Goal: Task Accomplishment & Management: Manage account settings

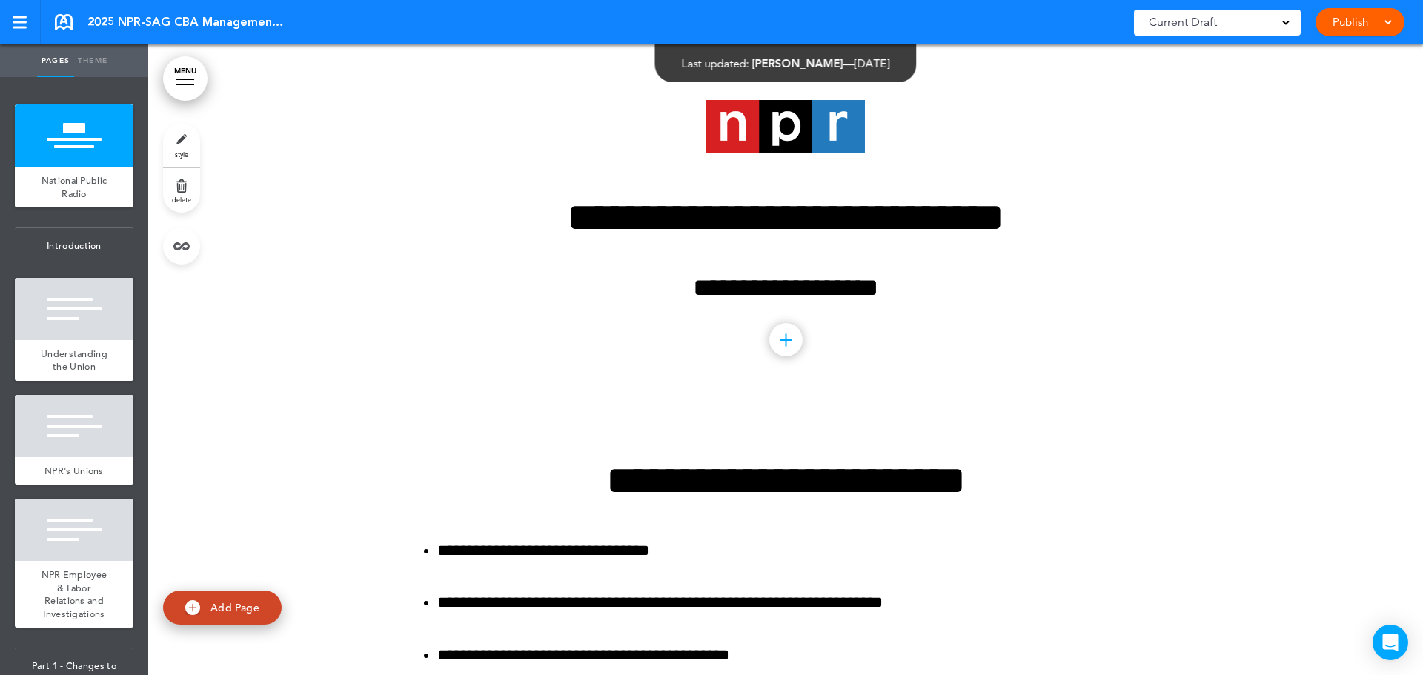
click at [187, 137] on link "style" at bounding box center [181, 145] width 37 height 44
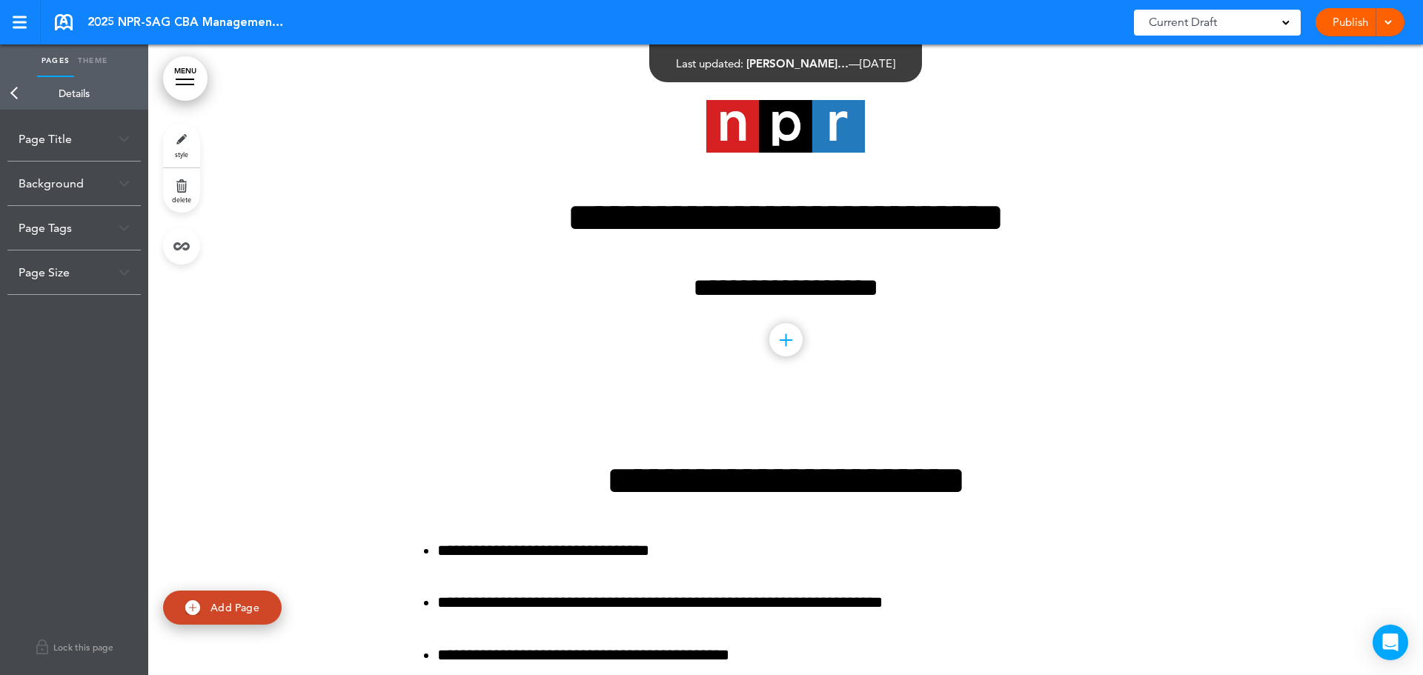
click at [130, 187] on div "Background" at bounding box center [73, 184] width 133 height 44
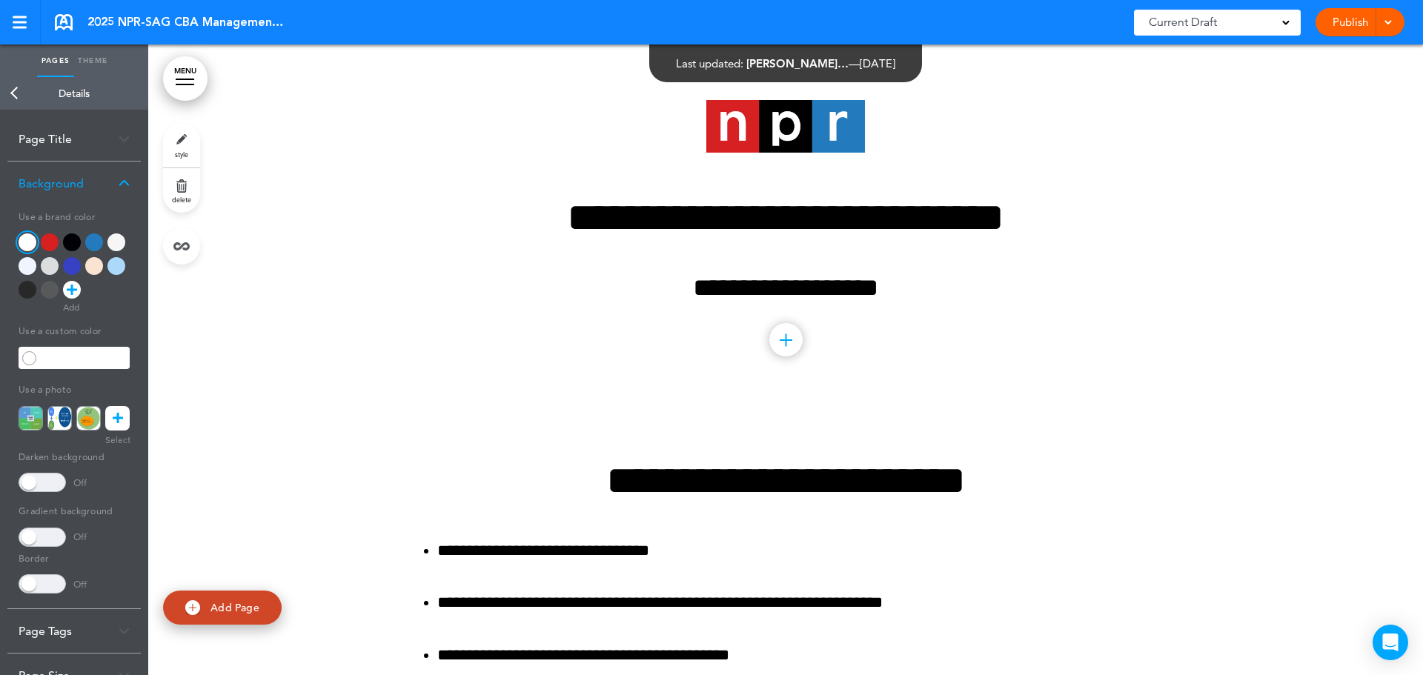
click at [1243, 319] on div at bounding box center [785, 224] width 1275 height 360
click at [1275, 308] on div at bounding box center [785, 224] width 1275 height 360
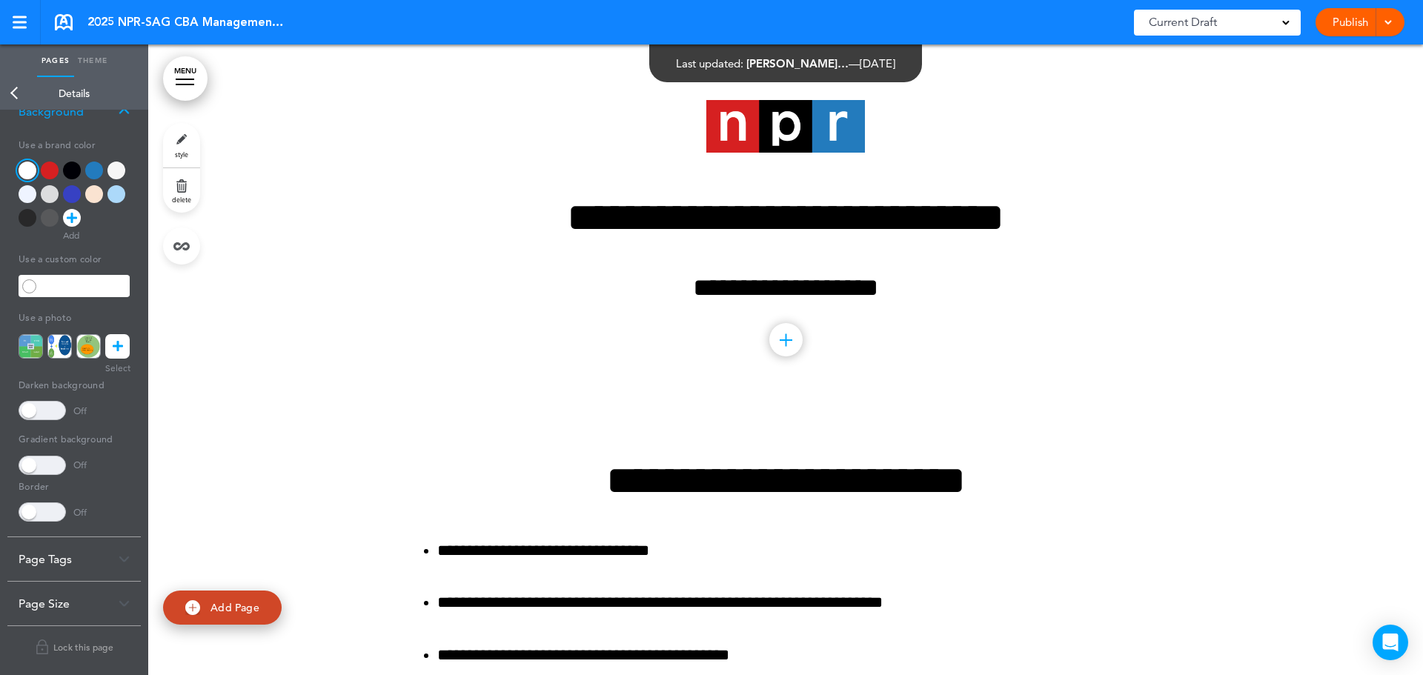
click at [92, 608] on div "Page Size" at bounding box center [73, 604] width 133 height 44
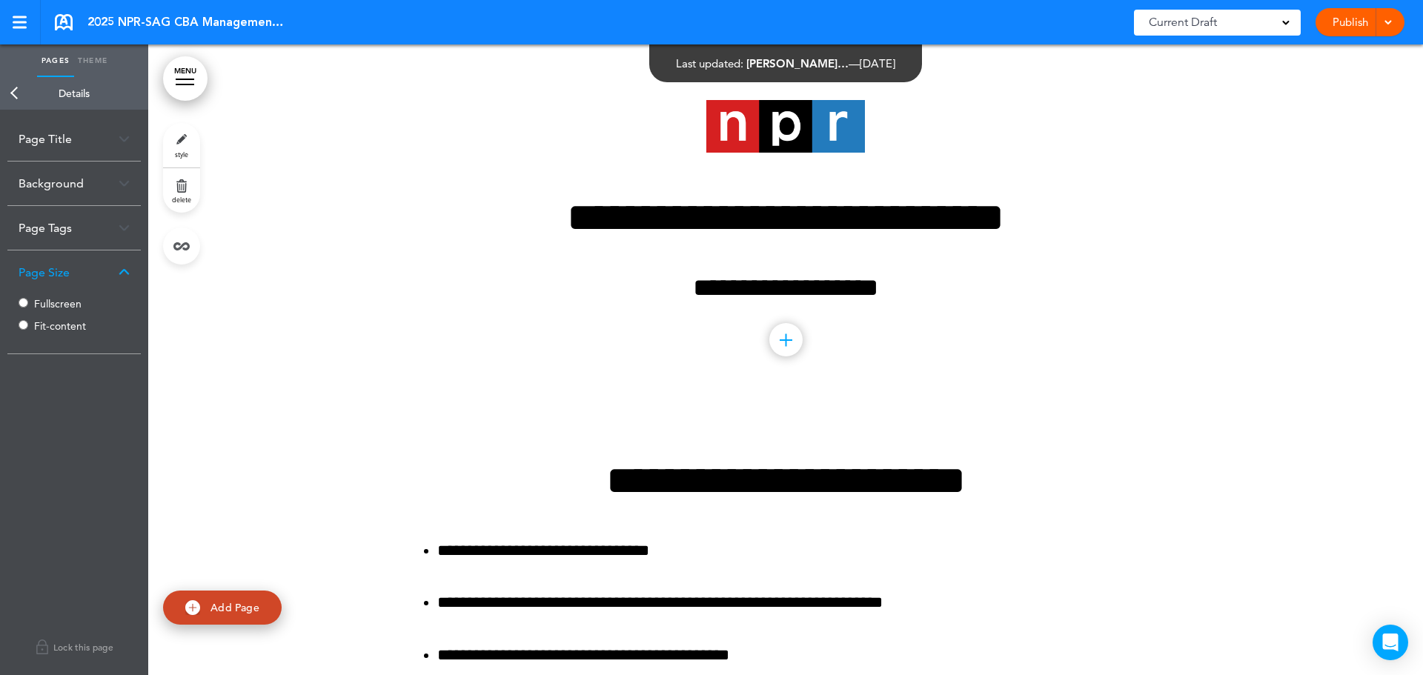
click at [62, 305] on label "Fullscreen" at bounding box center [78, 304] width 89 height 10
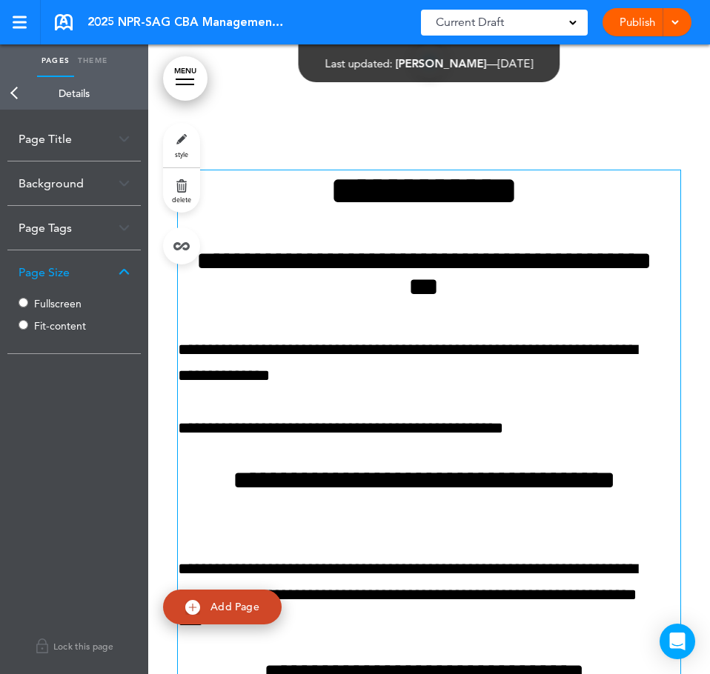
scroll to position [963, 0]
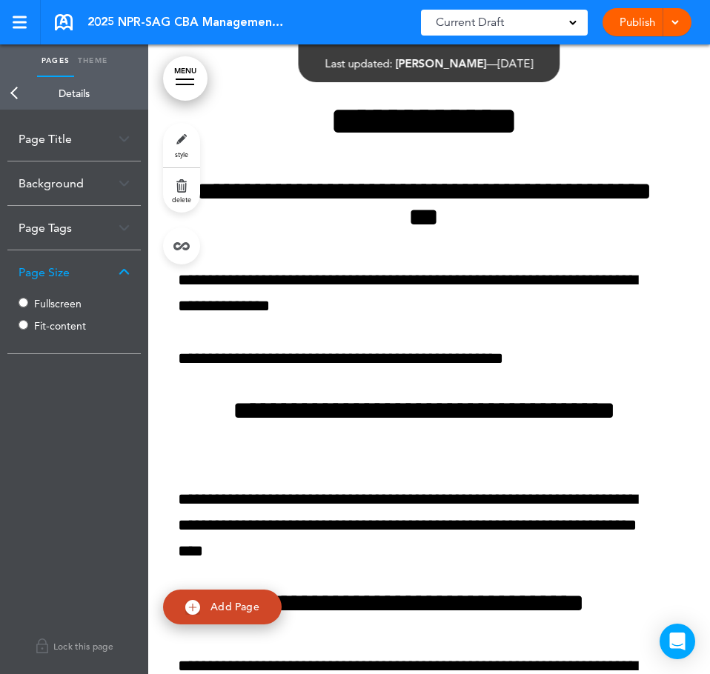
click at [12, 93] on link "Back" at bounding box center [15, 93] width 30 height 33
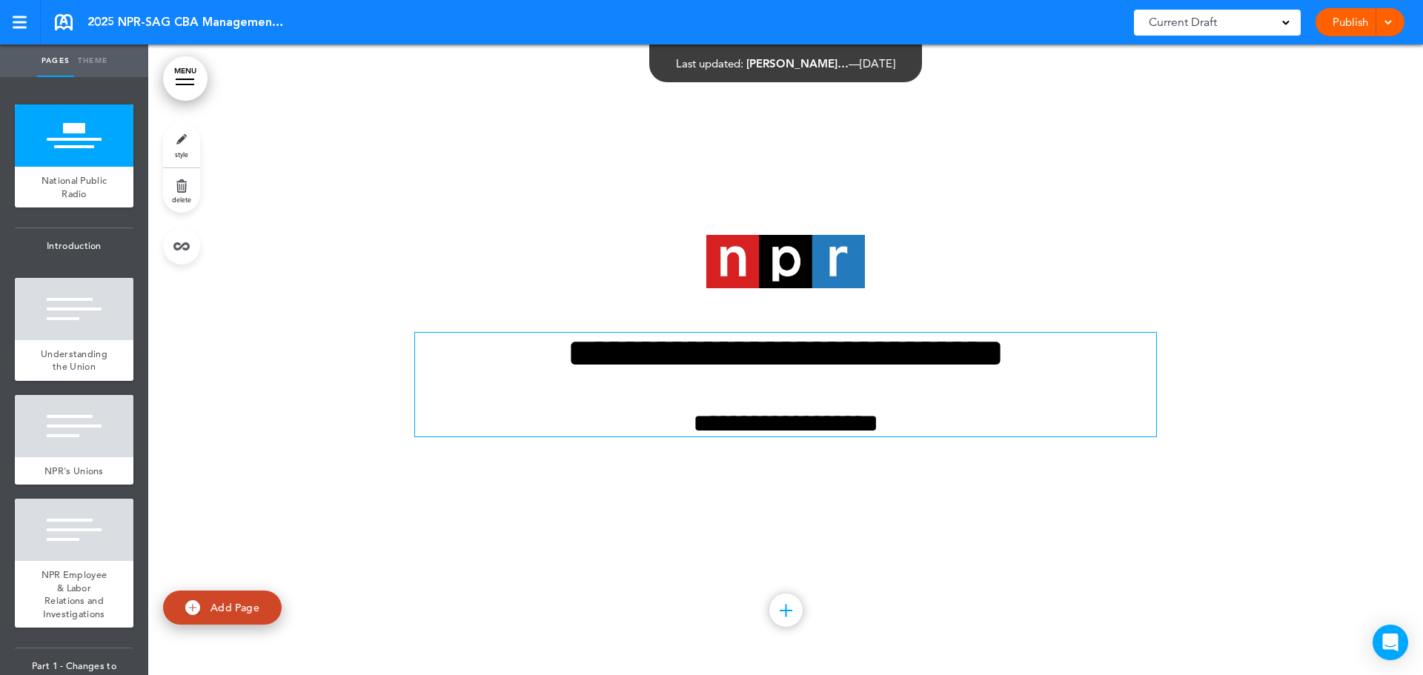
drag, startPoint x: 1342, startPoint y: 331, endPoint x: 943, endPoint y: 331, distance: 399.4
click at [1342, 331] on div at bounding box center [785, 359] width 1275 height 631
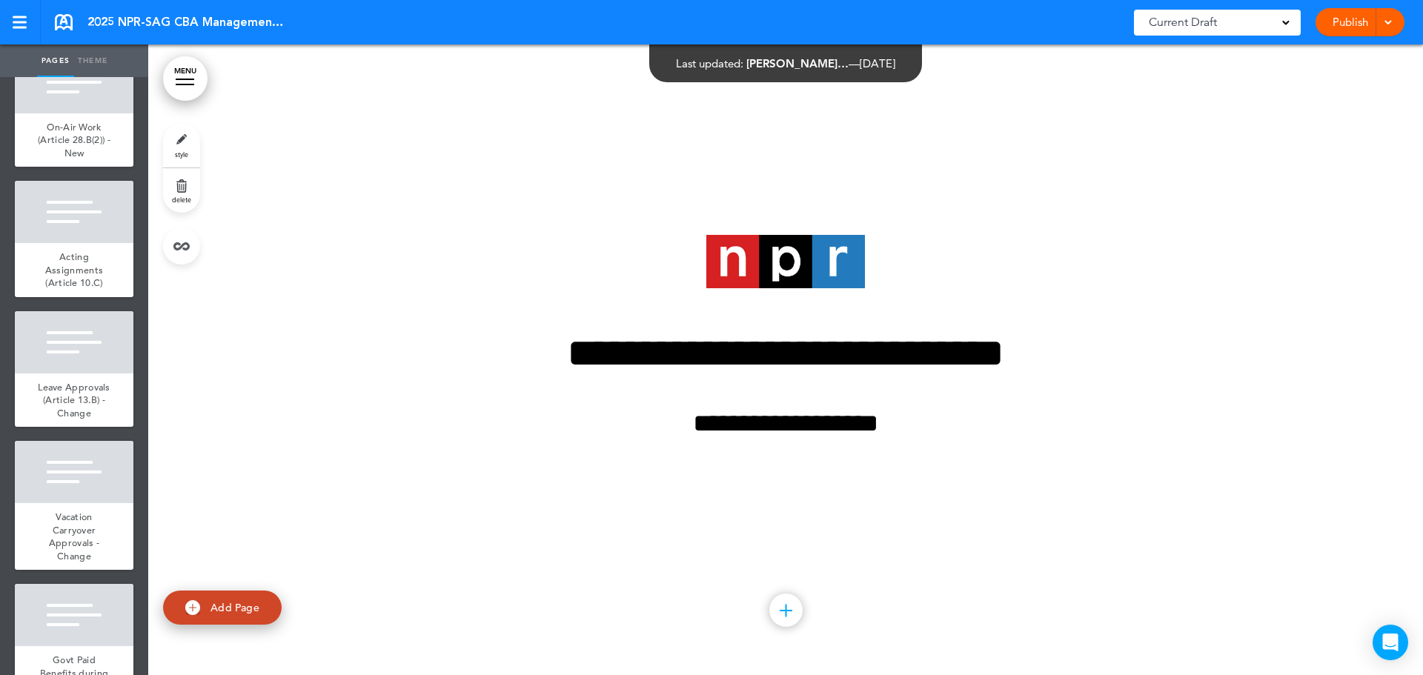
scroll to position [2742, 0]
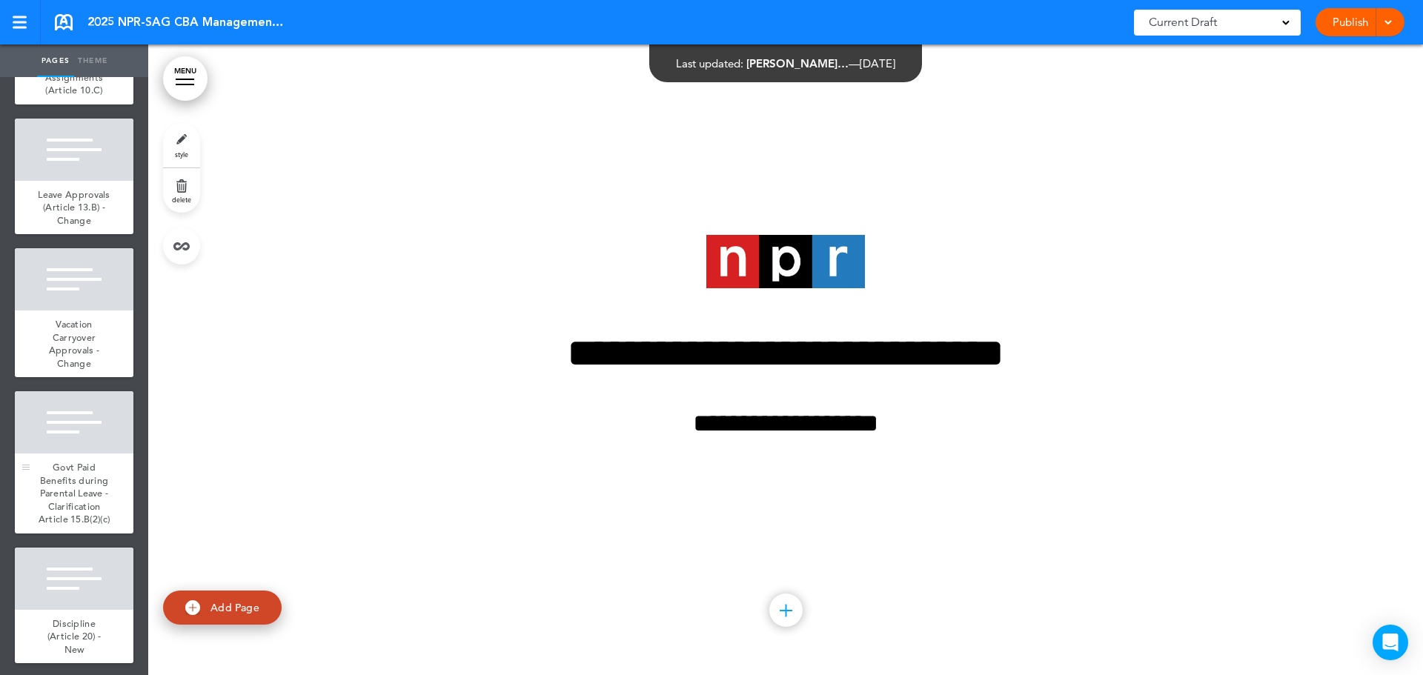
click at [84, 454] on div at bounding box center [74, 422] width 119 height 62
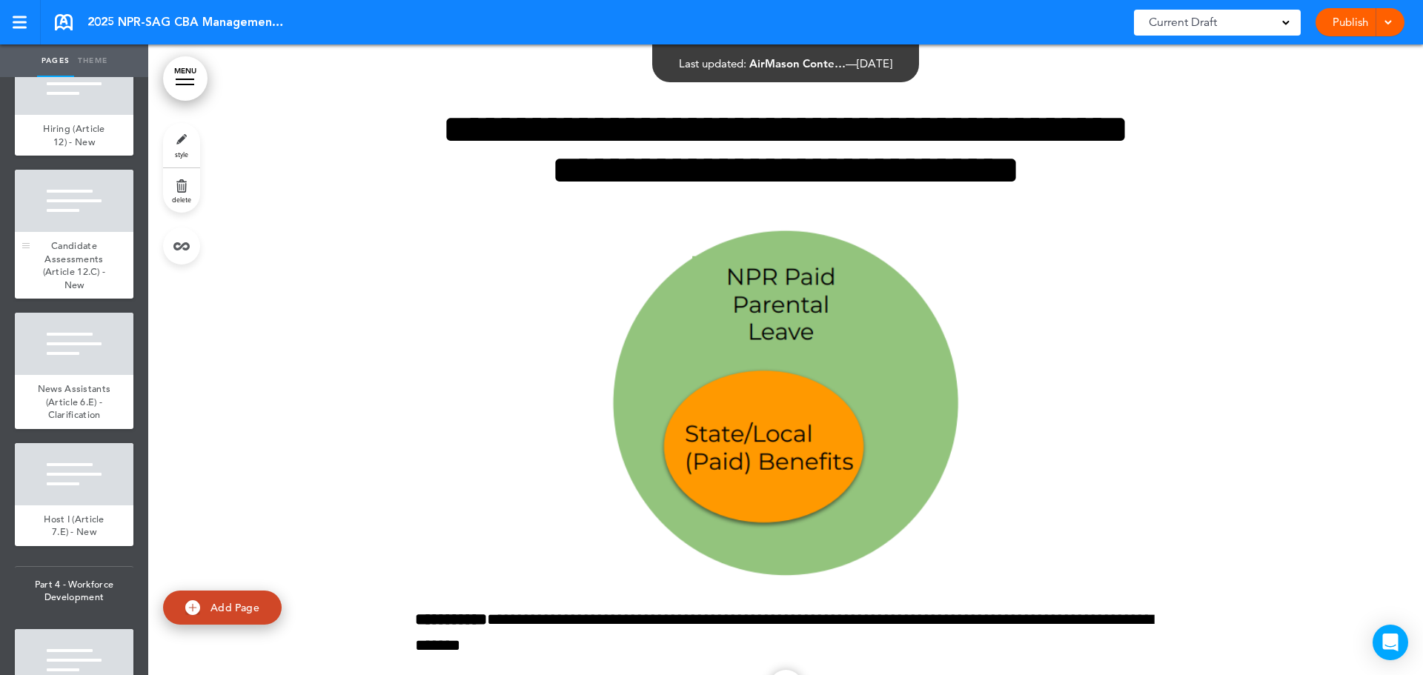
scroll to position [3853, 0]
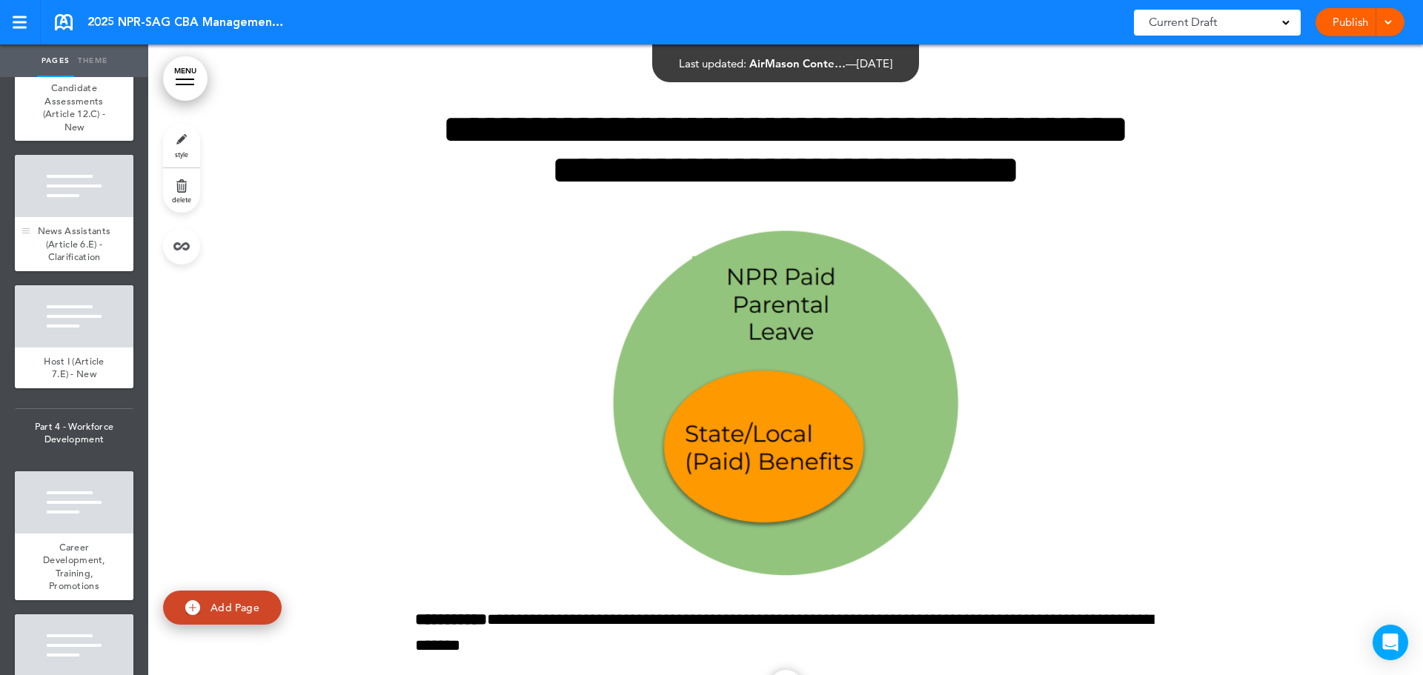
click at [73, 263] on span "News Assistants (Article 6.E) - Clarification" at bounding box center [74, 244] width 73 height 39
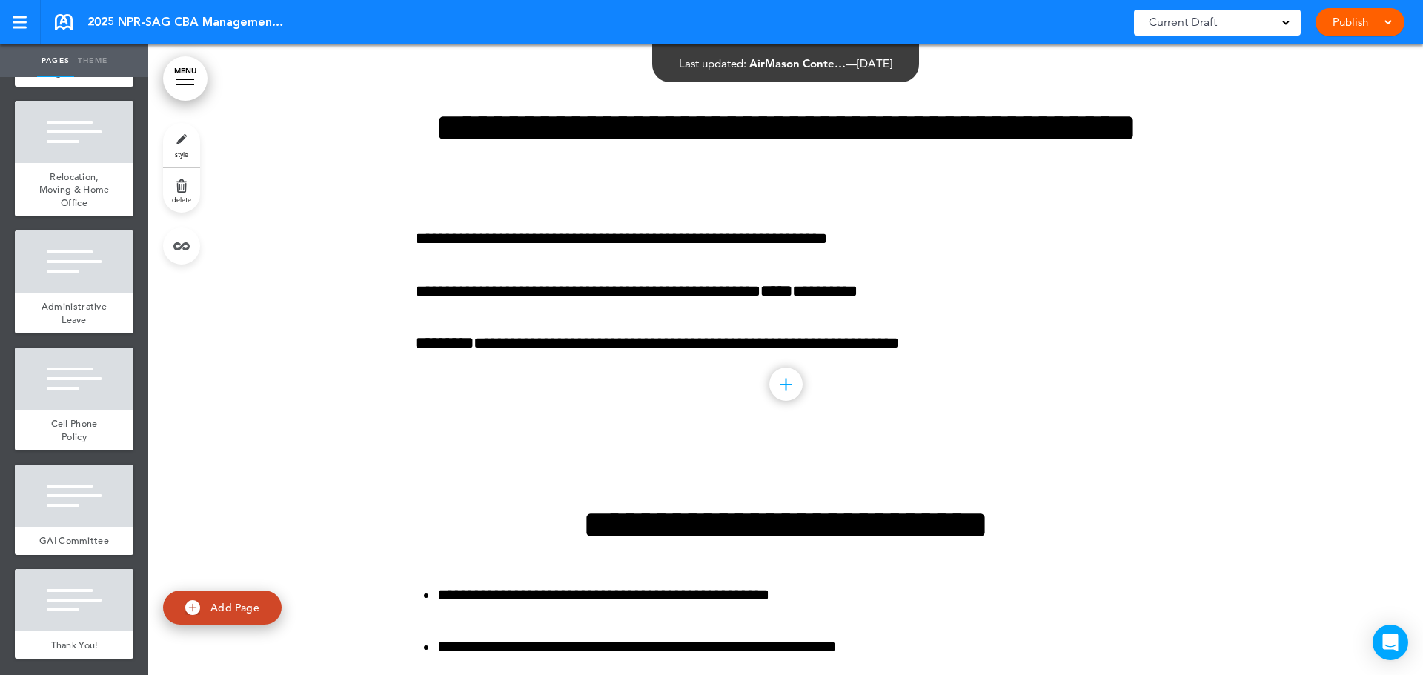
scroll to position [5410, 0]
click at [99, 293] on div at bounding box center [74, 261] width 119 height 62
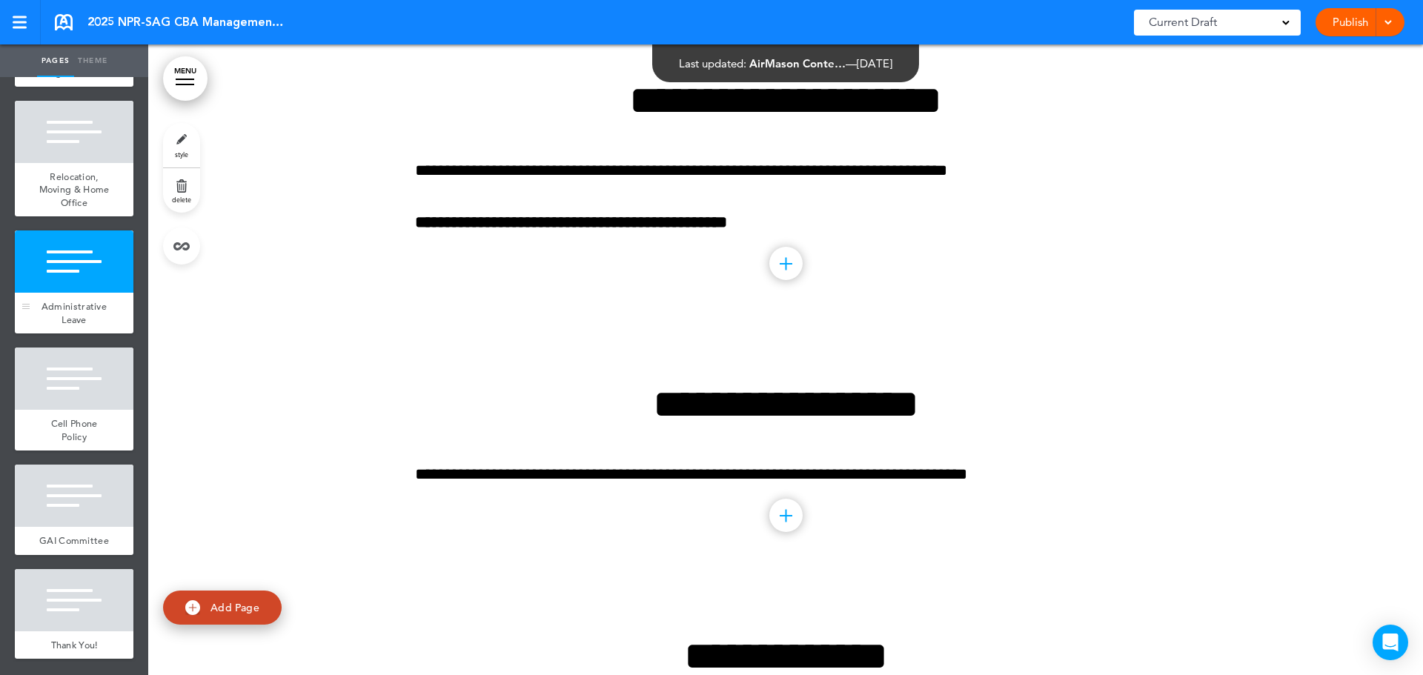
scroll to position [5593, 0]
click at [83, 417] on span "Cell Phone Policy" at bounding box center [74, 430] width 47 height 26
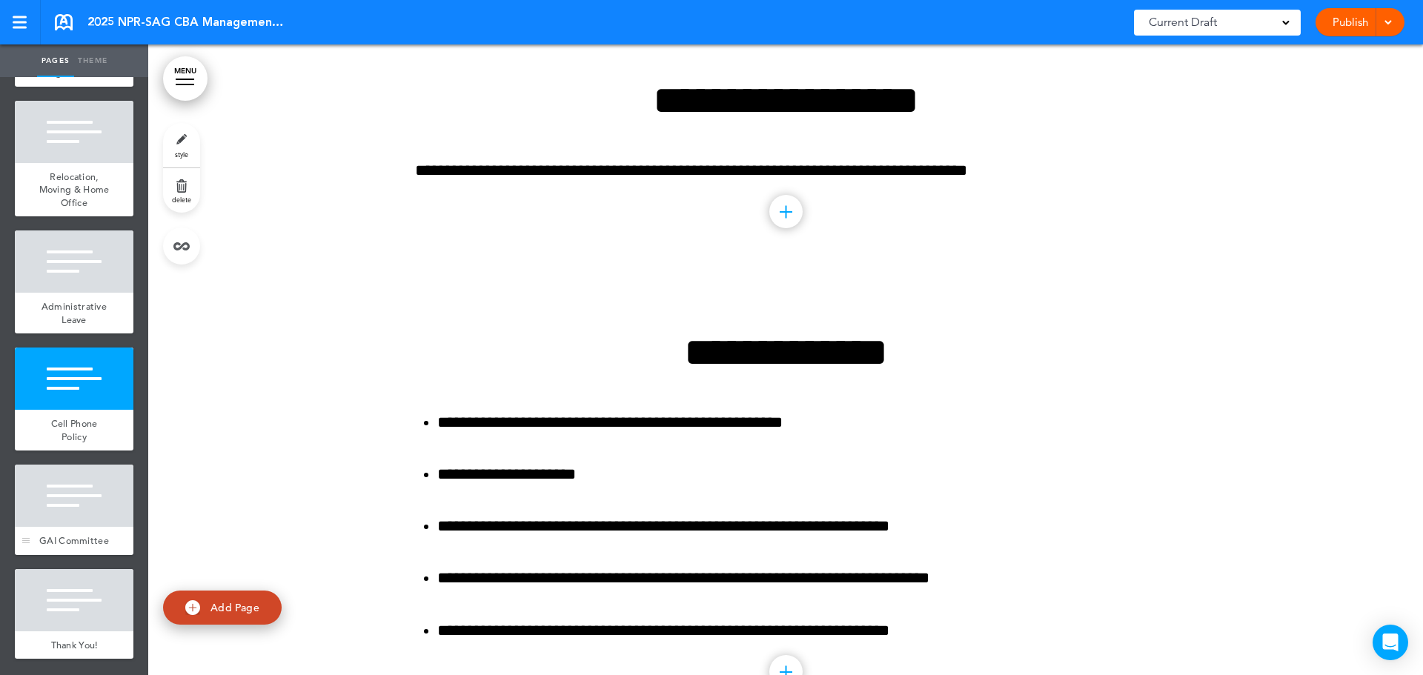
scroll to position [5148, 0]
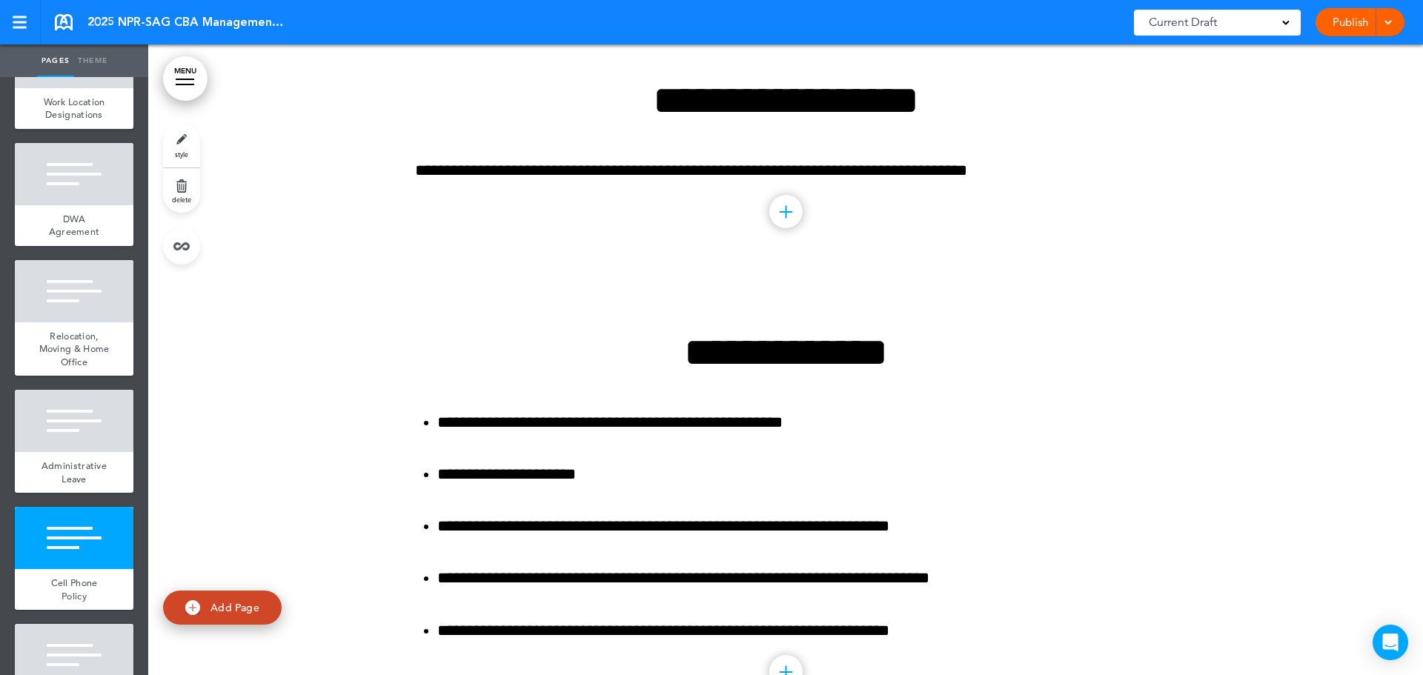
click at [190, 79] on div at bounding box center [185, 79] width 19 height 1
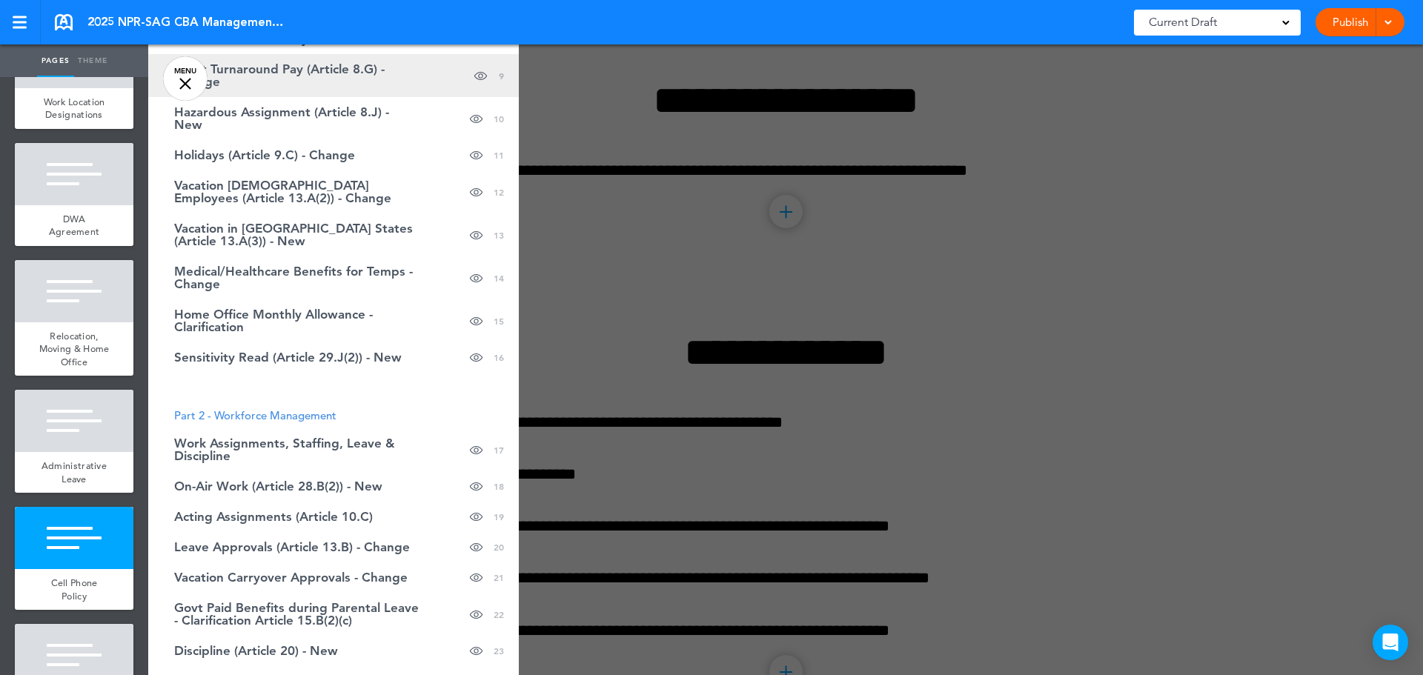
scroll to position [445, 0]
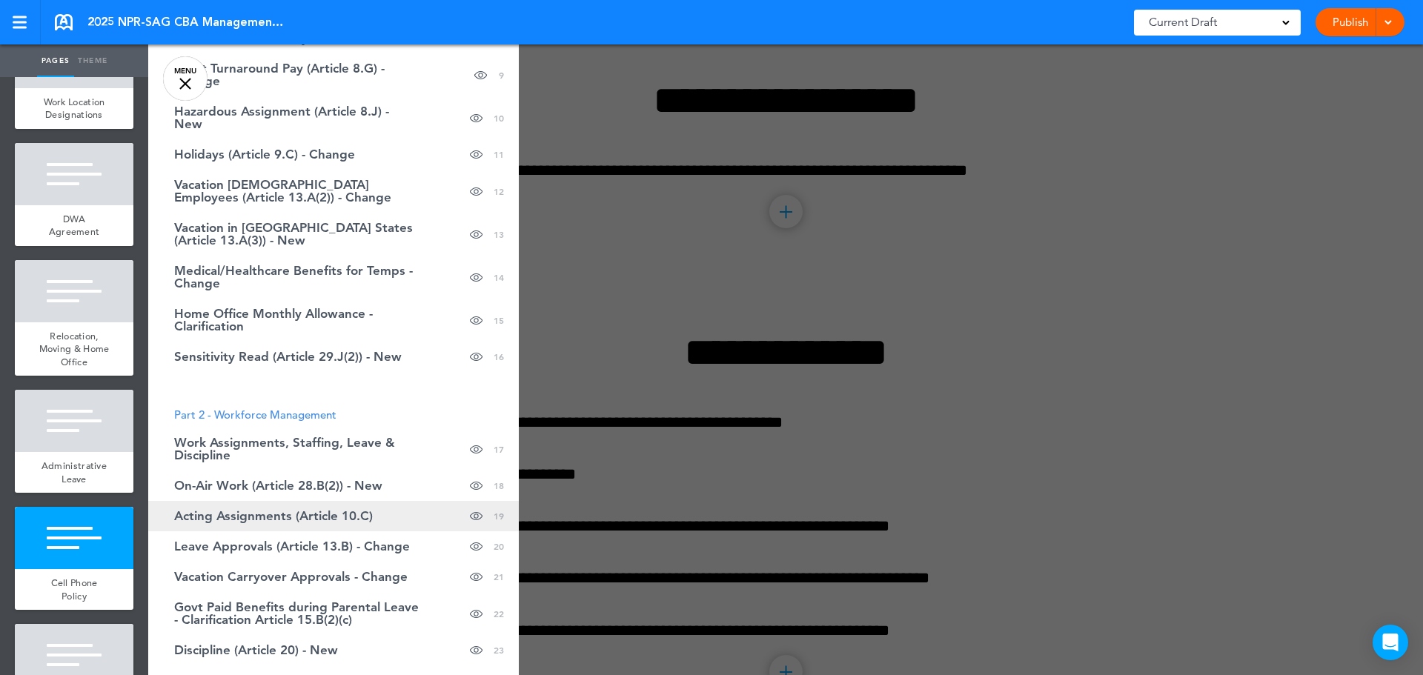
click at [293, 510] on span "Acting Assignments (Article 10.C)" at bounding box center [273, 516] width 199 height 13
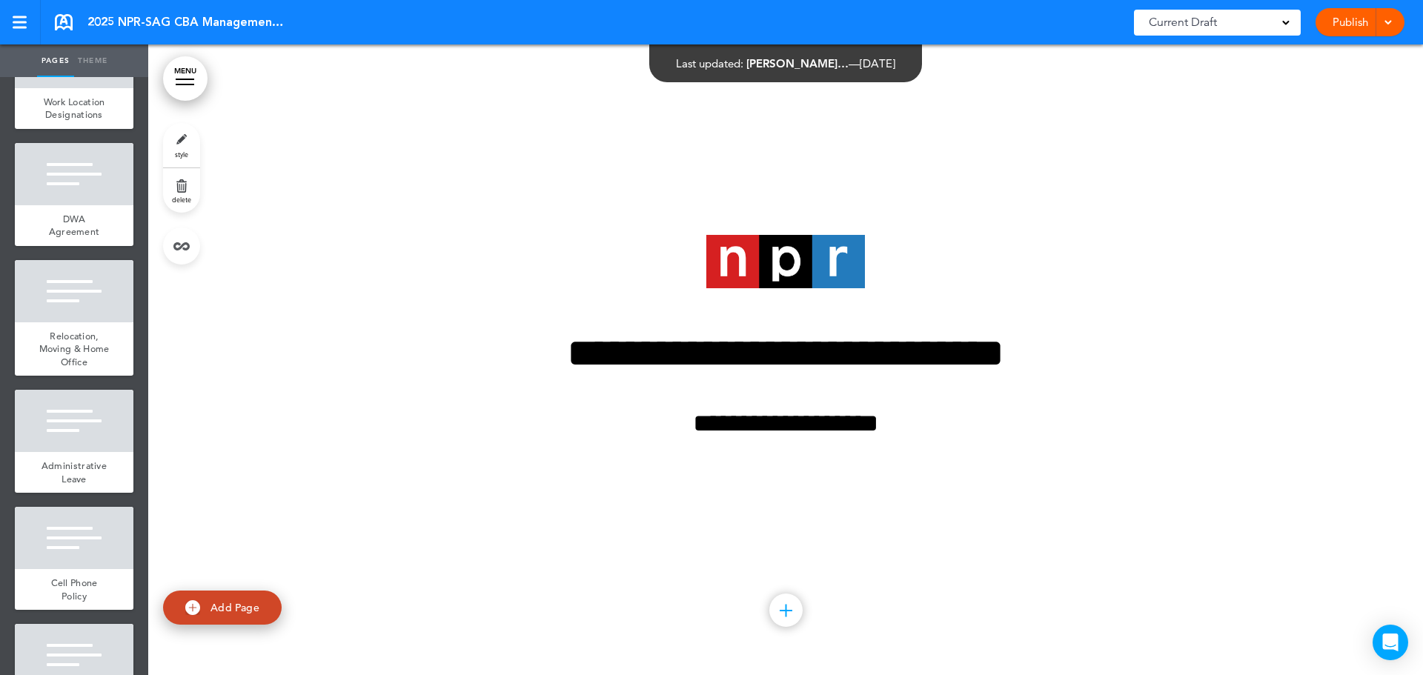
scroll to position [5593, 0]
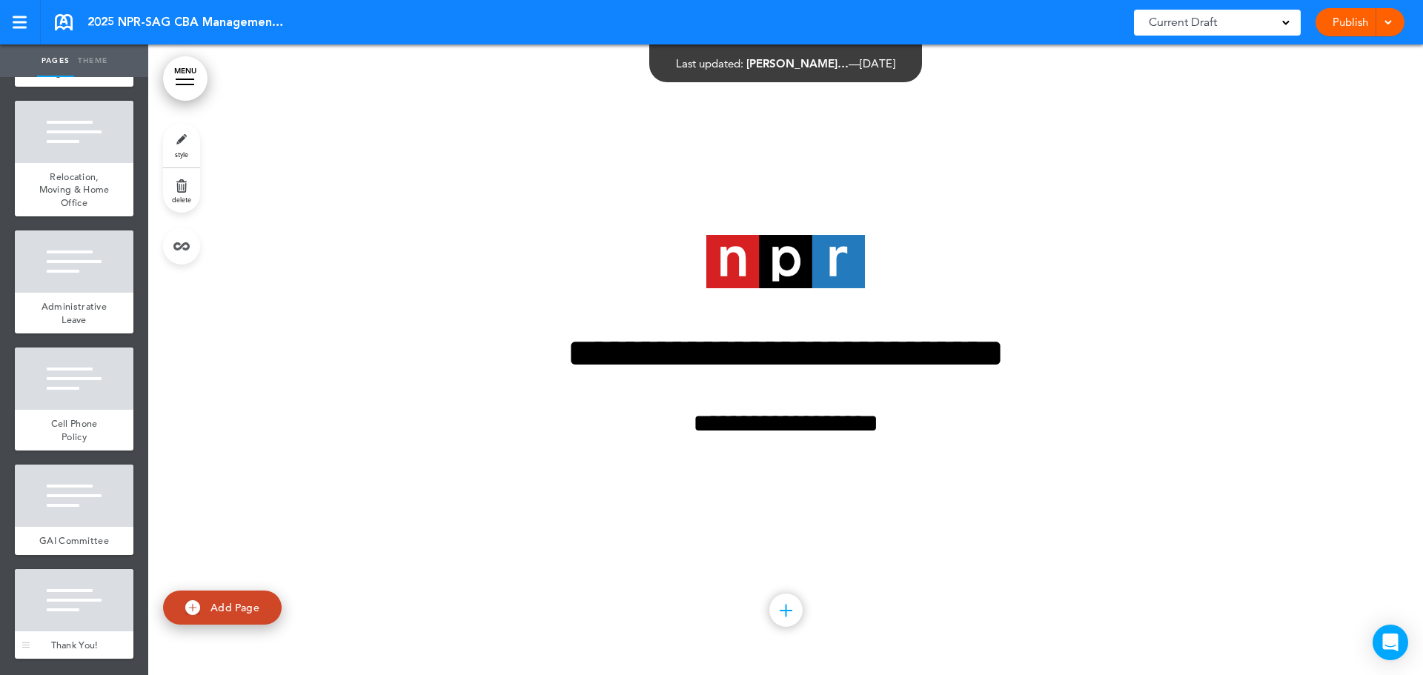
click at [86, 633] on div "Thank You!" at bounding box center [74, 645] width 119 height 28
click at [605, 305] on div "**********" at bounding box center [785, 359] width 741 height 360
click at [180, 148] on link "style" at bounding box center [181, 145] width 37 height 44
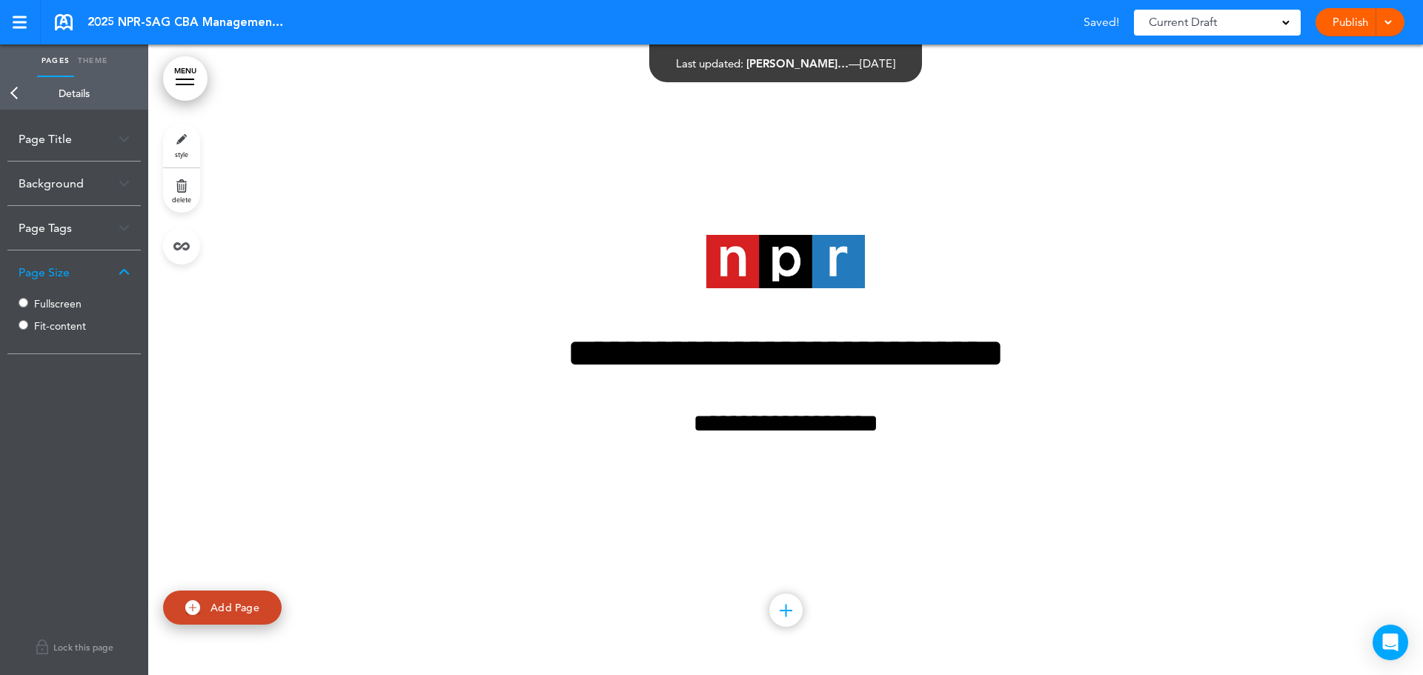
click at [101, 189] on div "Background" at bounding box center [73, 184] width 133 height 44
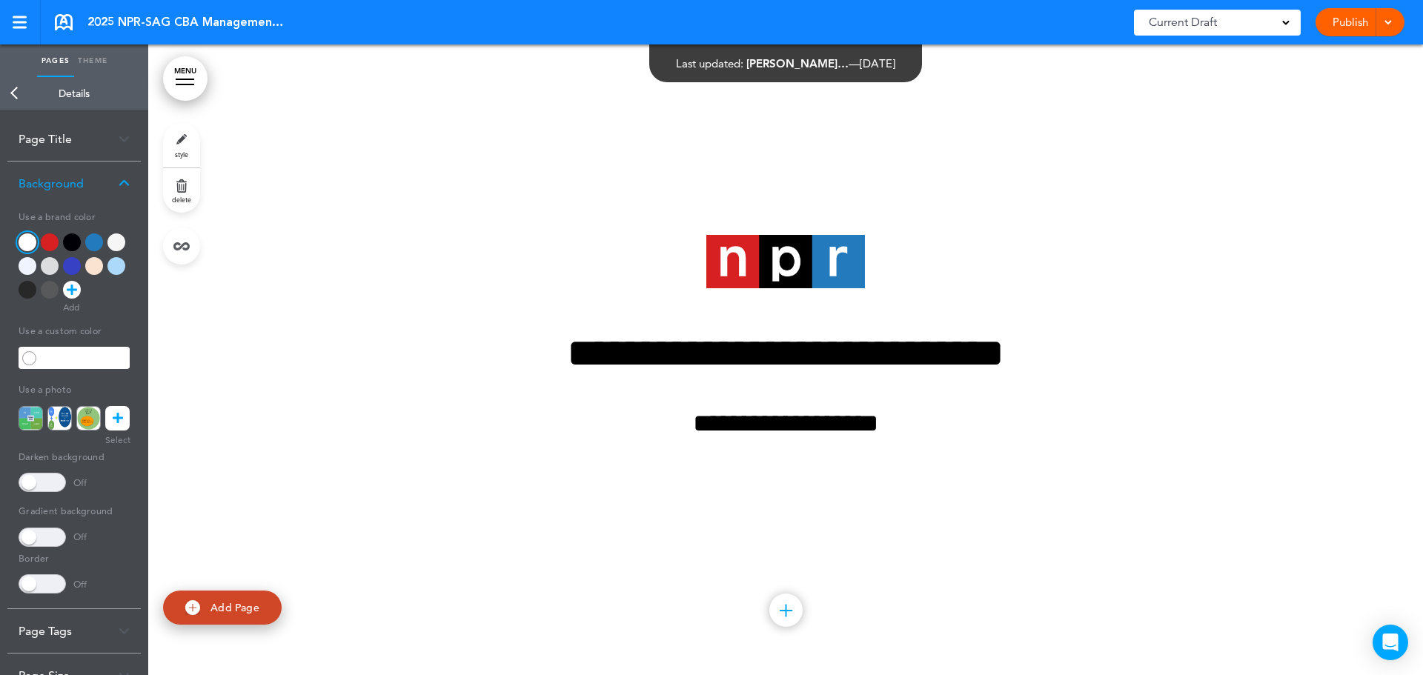
click at [73, 247] on div at bounding box center [72, 242] width 18 height 18
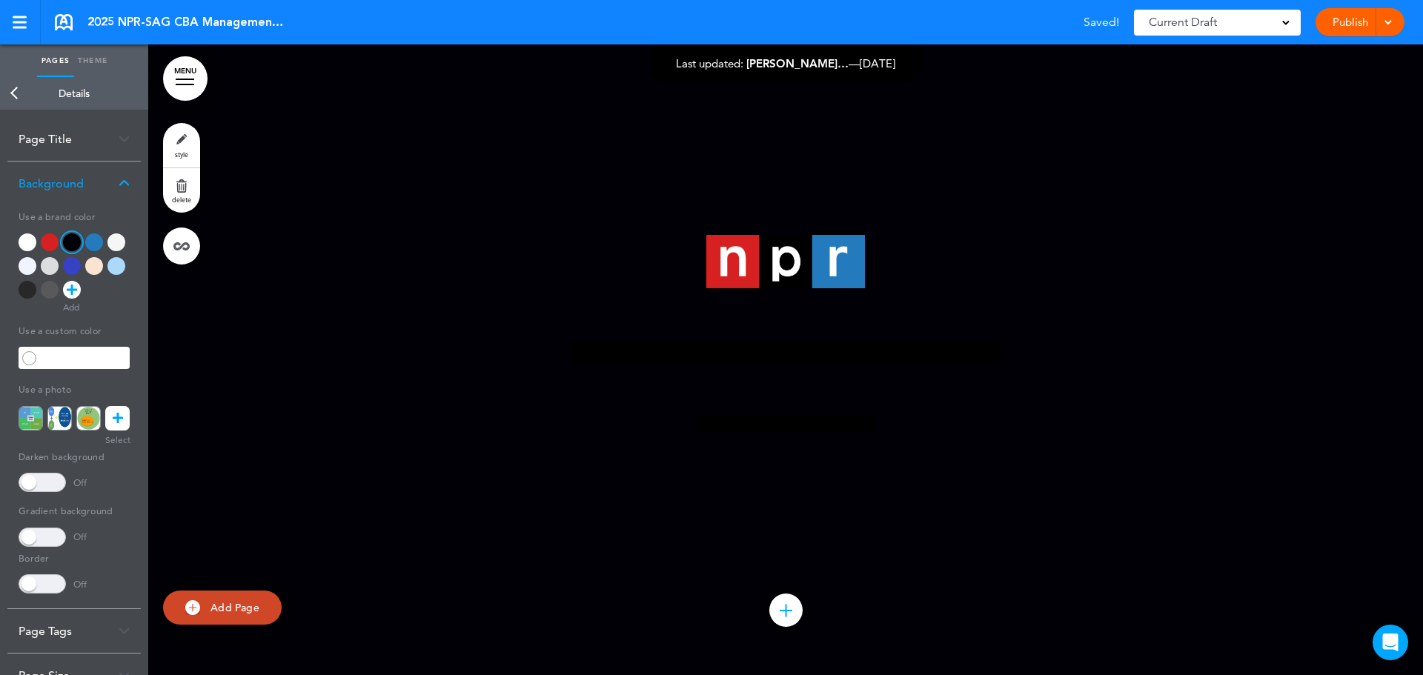
click at [33, 236] on div at bounding box center [28, 242] width 18 height 18
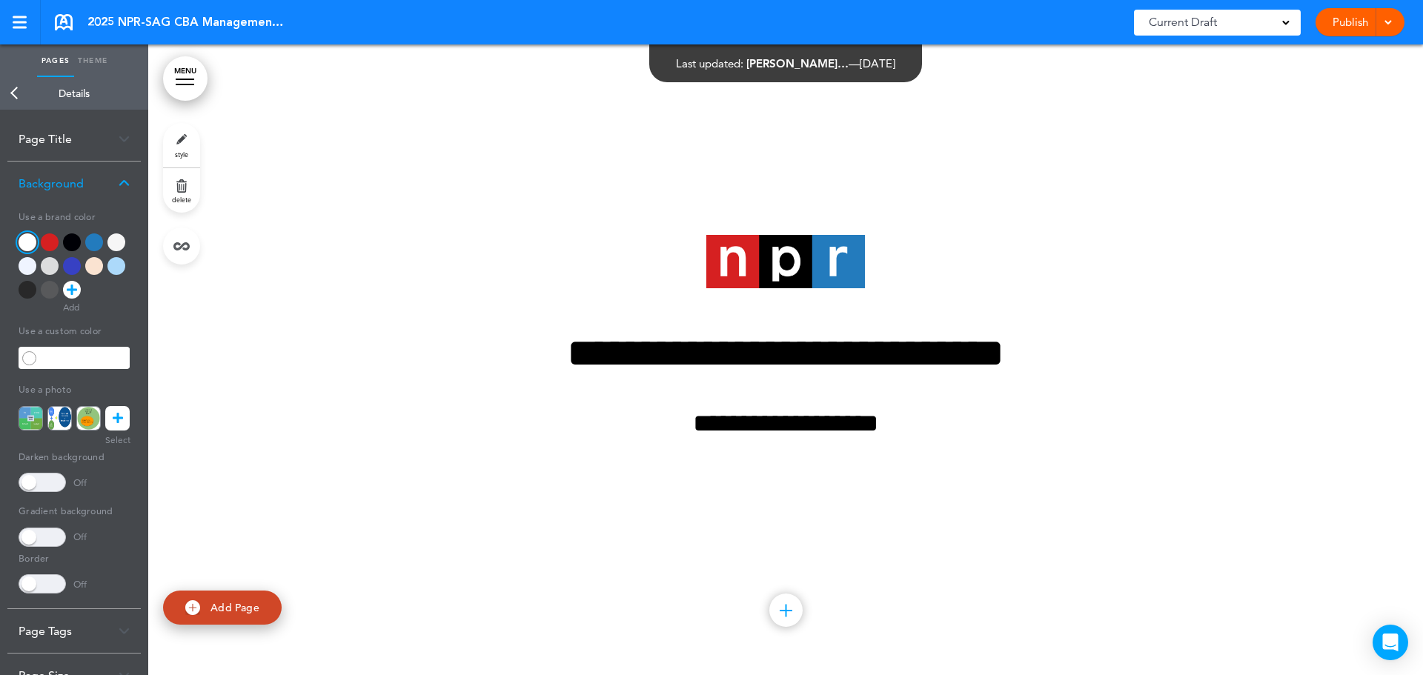
click at [33, 579] on span at bounding box center [42, 583] width 47 height 19
click at [57, 637] on input "******" at bounding box center [85, 632] width 90 height 21
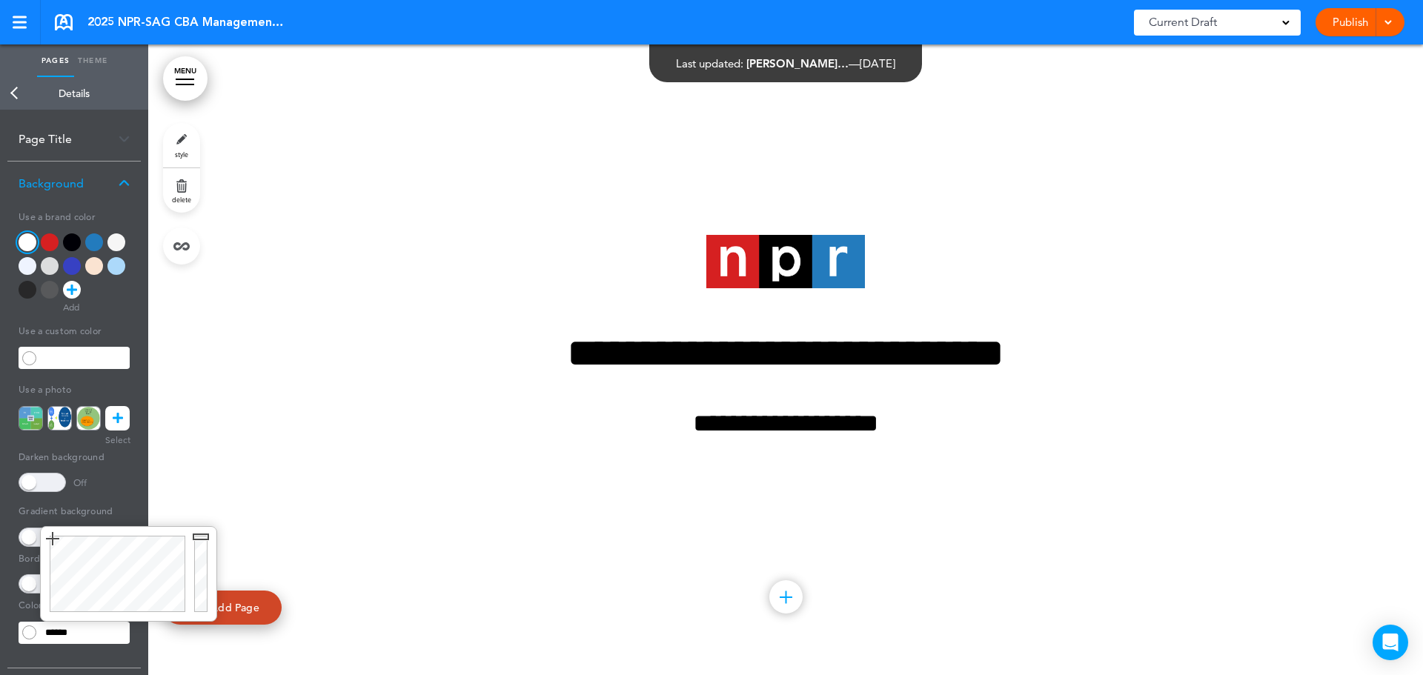
click at [53, 538] on div at bounding box center [115, 574] width 149 height 94
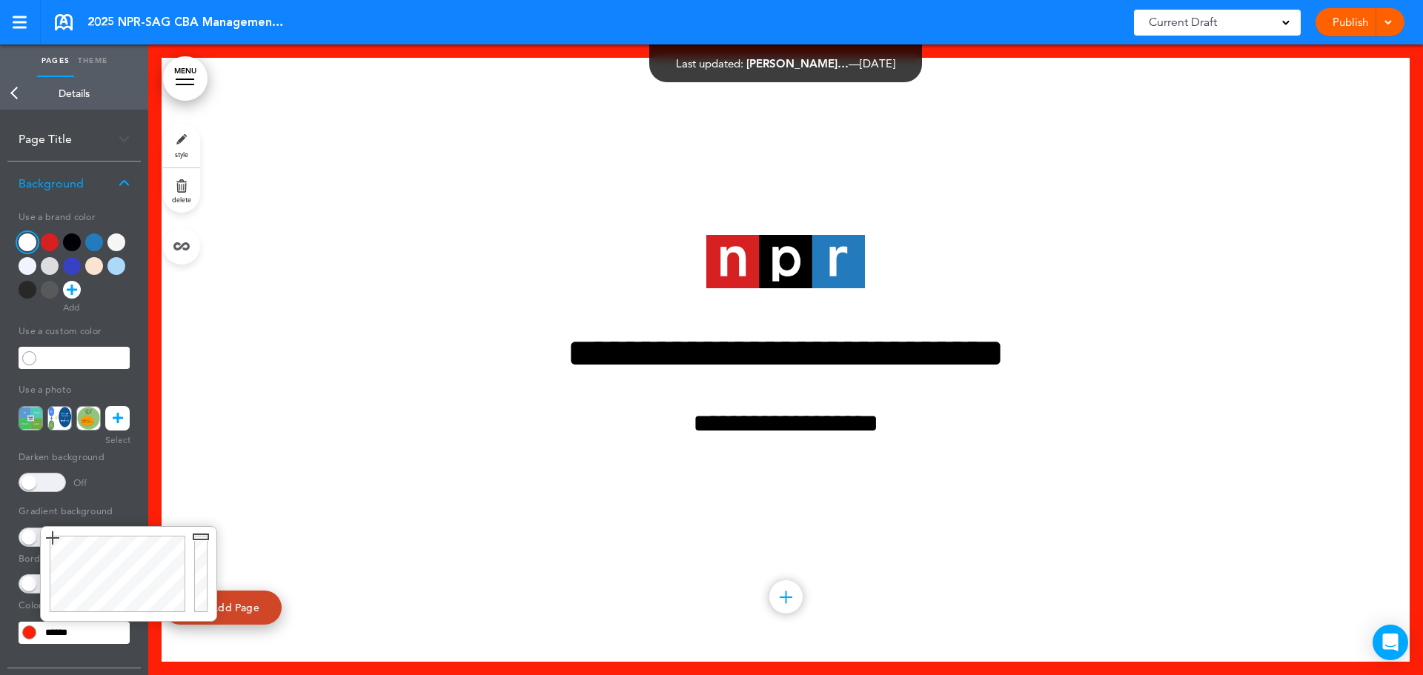
click at [48, 246] on div at bounding box center [50, 242] width 18 height 18
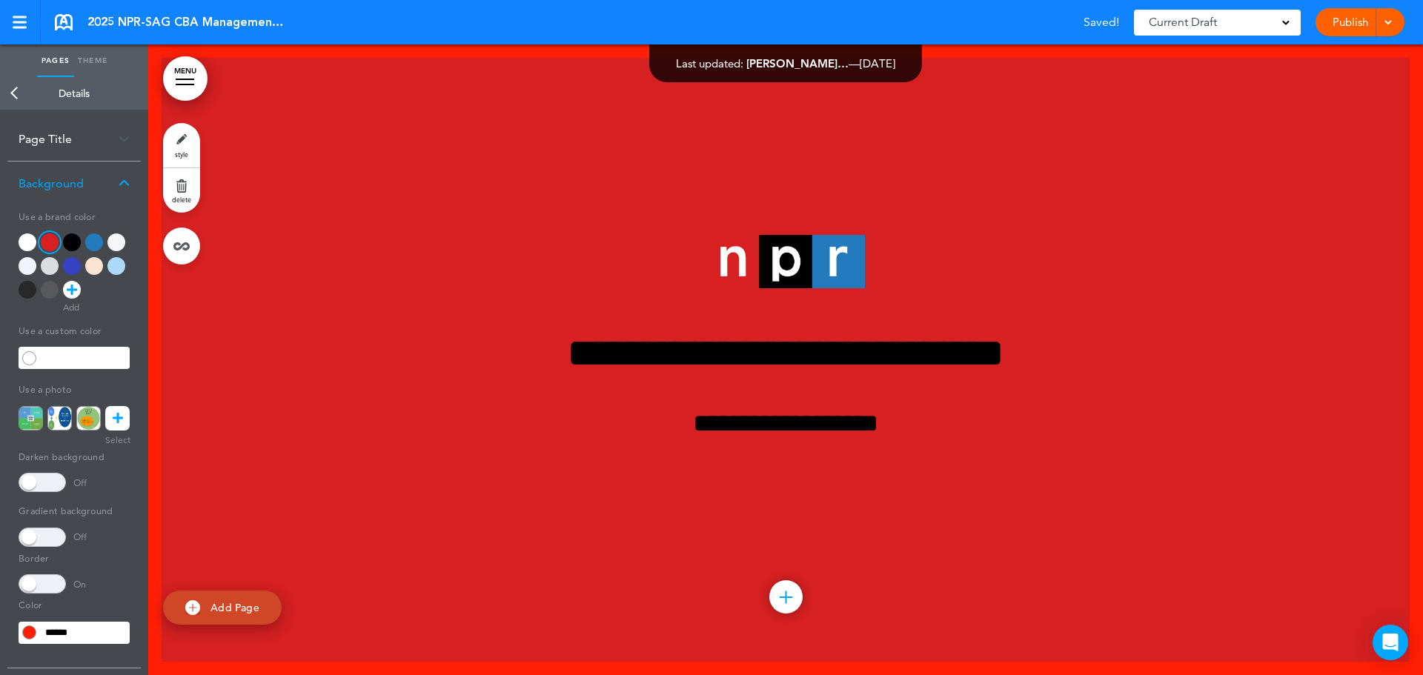
click at [27, 247] on div at bounding box center [28, 242] width 18 height 18
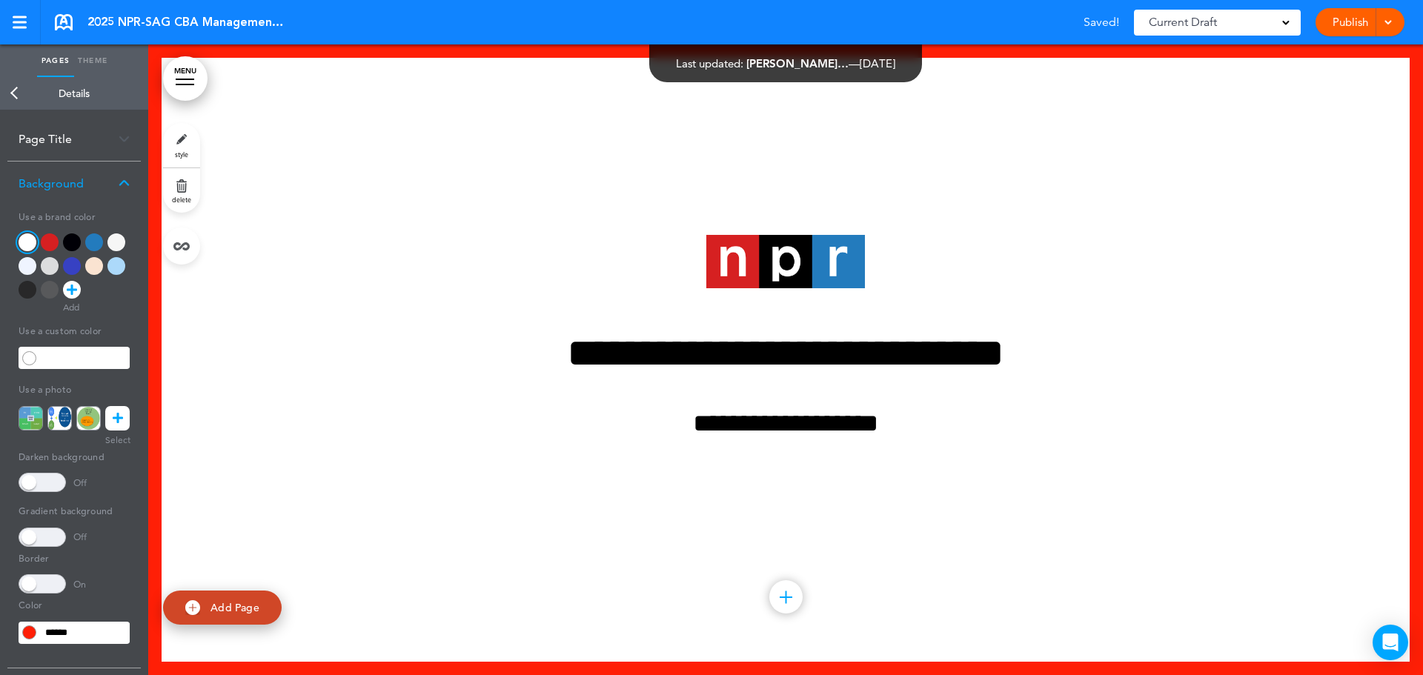
click at [61, 634] on input "******" at bounding box center [85, 632] width 90 height 21
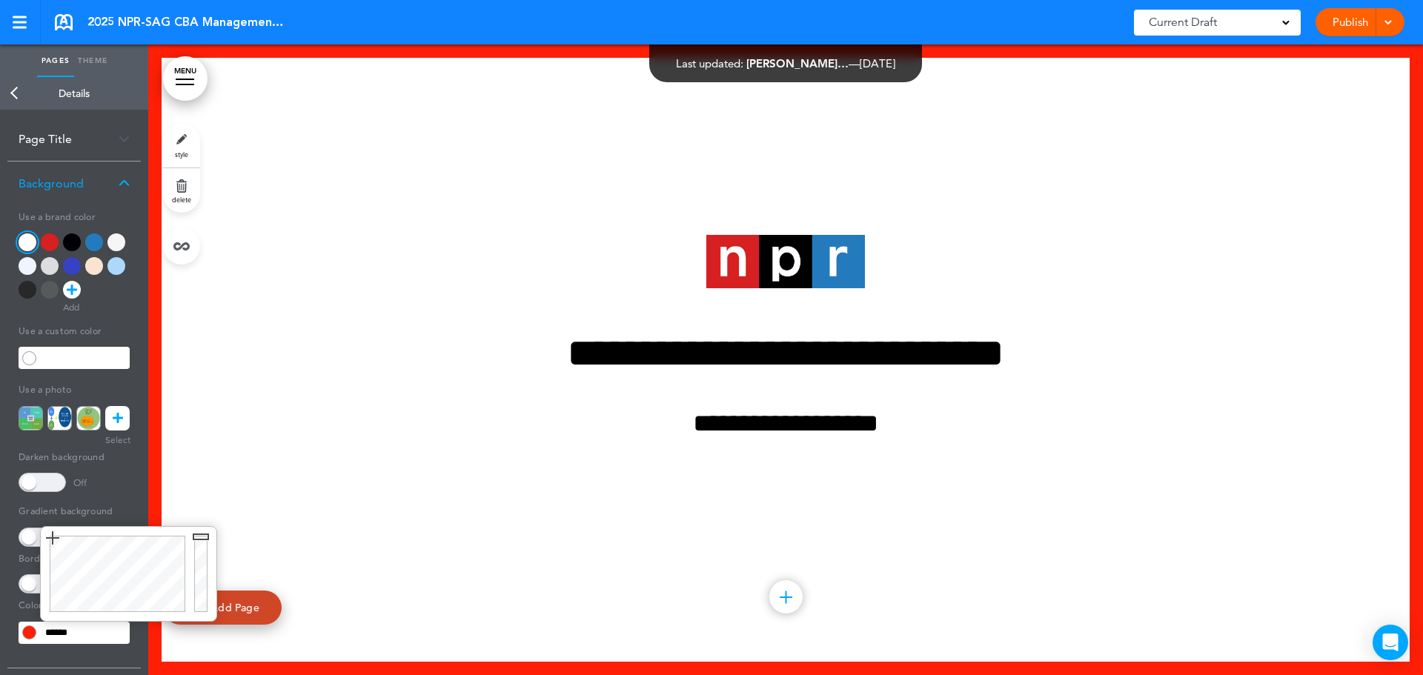
click at [197, 605] on div at bounding box center [203, 574] width 27 height 94
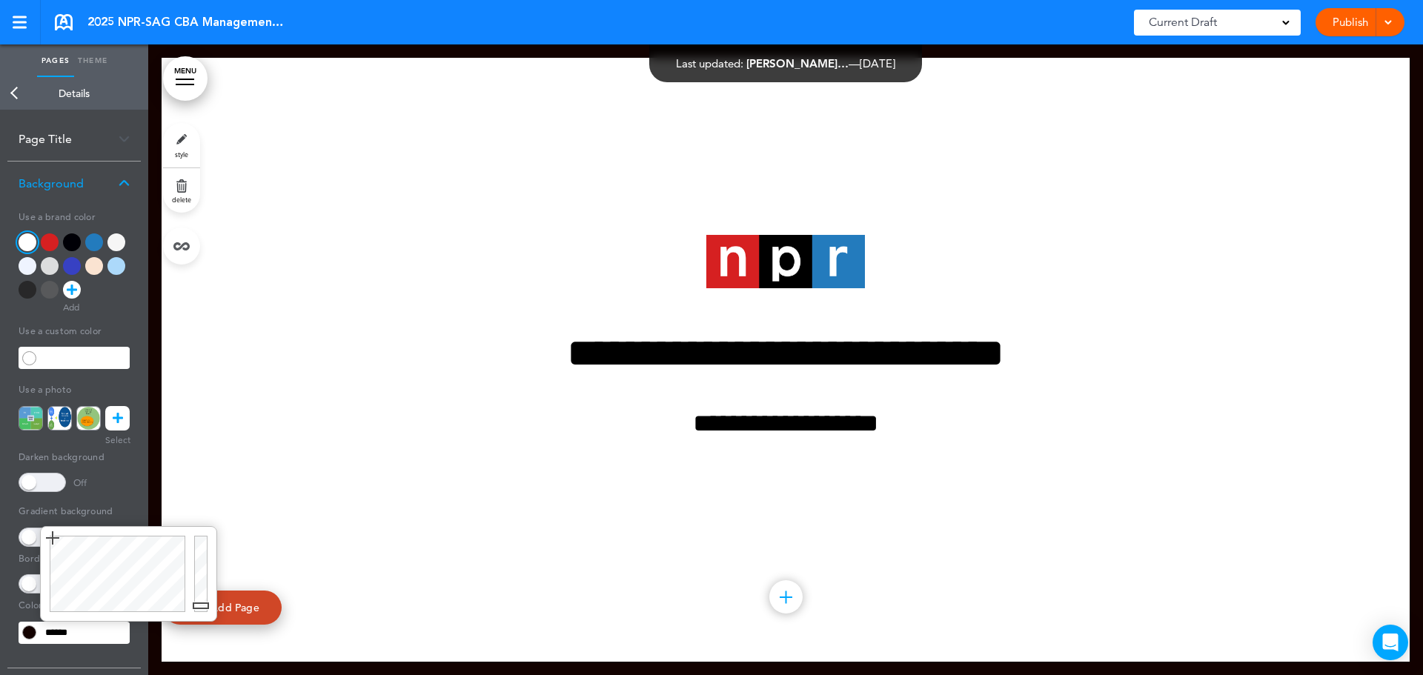
click at [199, 609] on div at bounding box center [203, 574] width 27 height 94
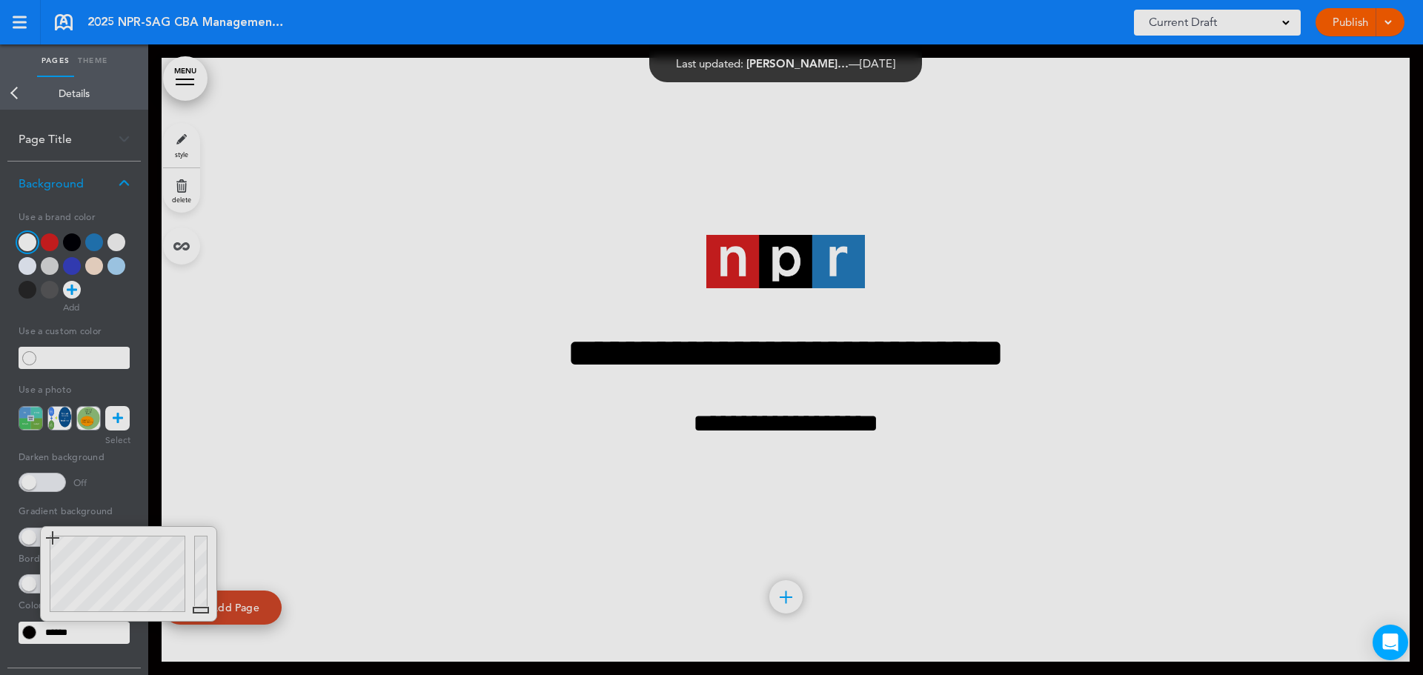
type input "******"
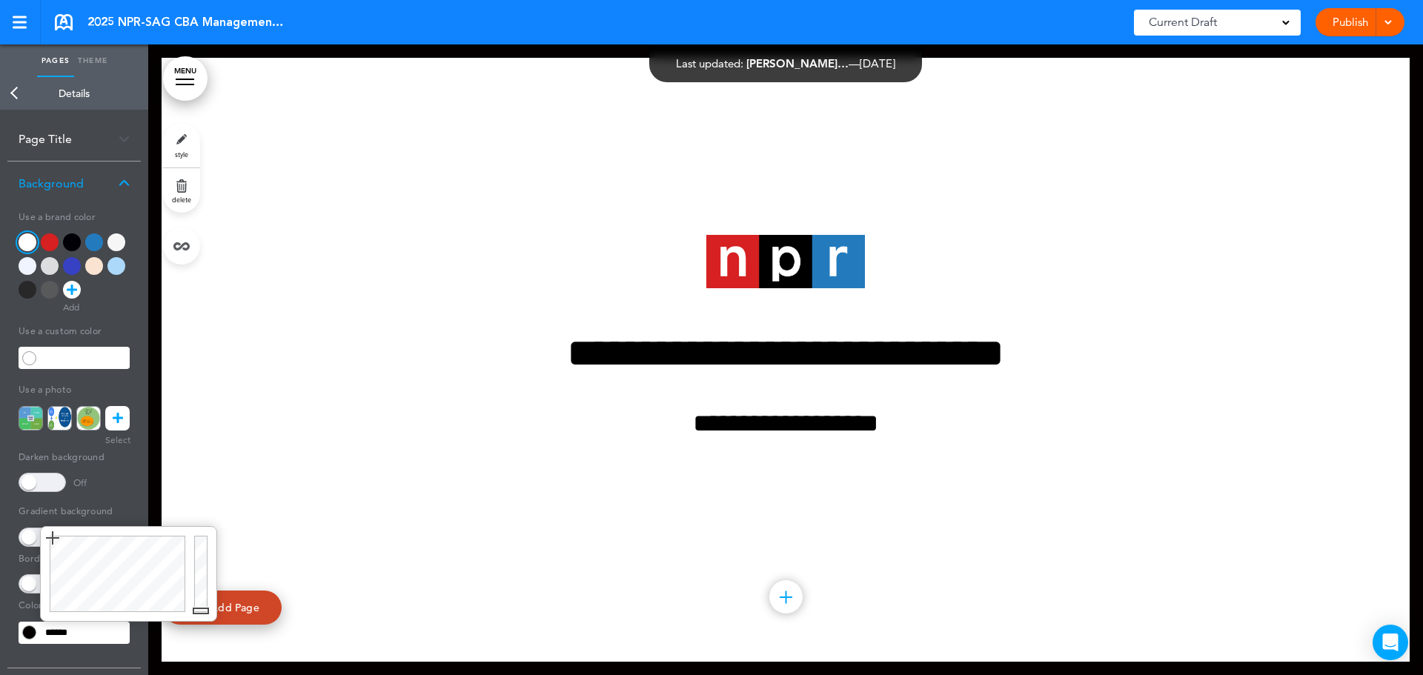
drag, startPoint x: 202, startPoint y: 609, endPoint x: 205, endPoint y: 626, distance: 17.3
click at [205, 626] on body "Make this page common so it is available in other handbooks. This handbook [GEO…" at bounding box center [711, 337] width 1423 height 675
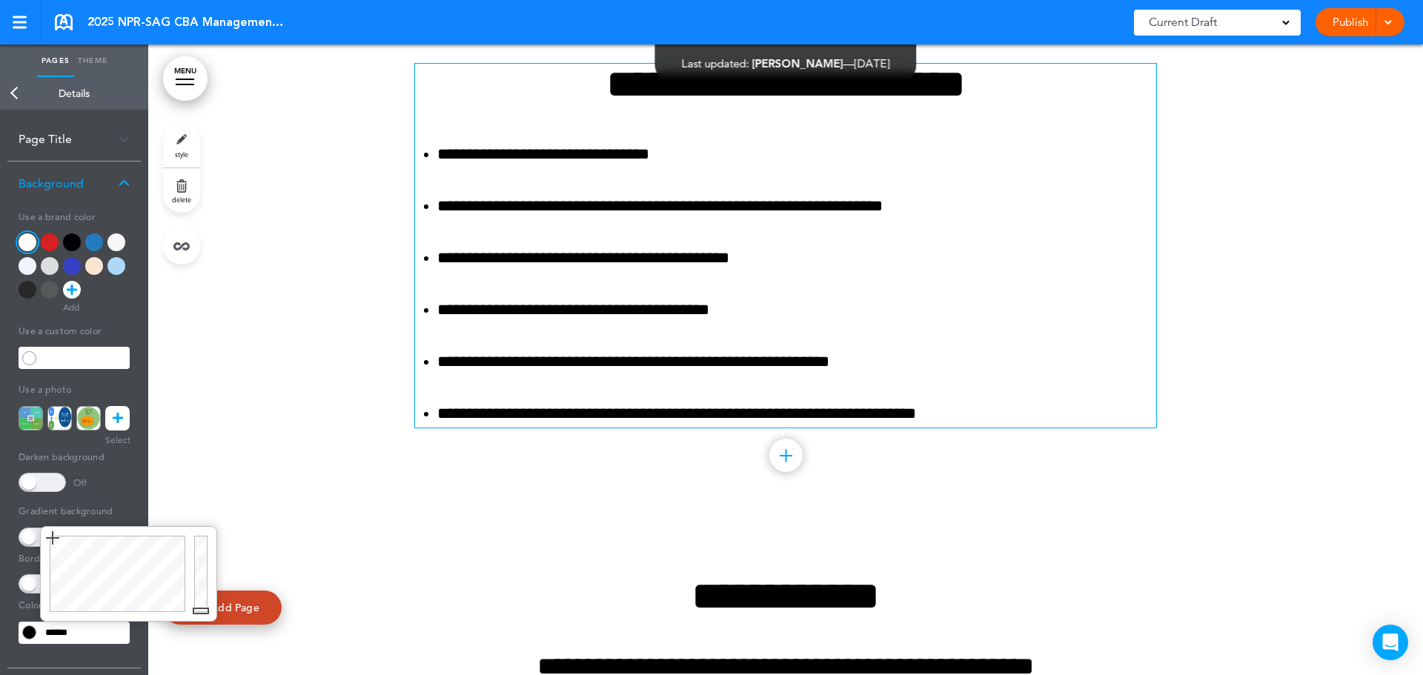
scroll to position [815, 0]
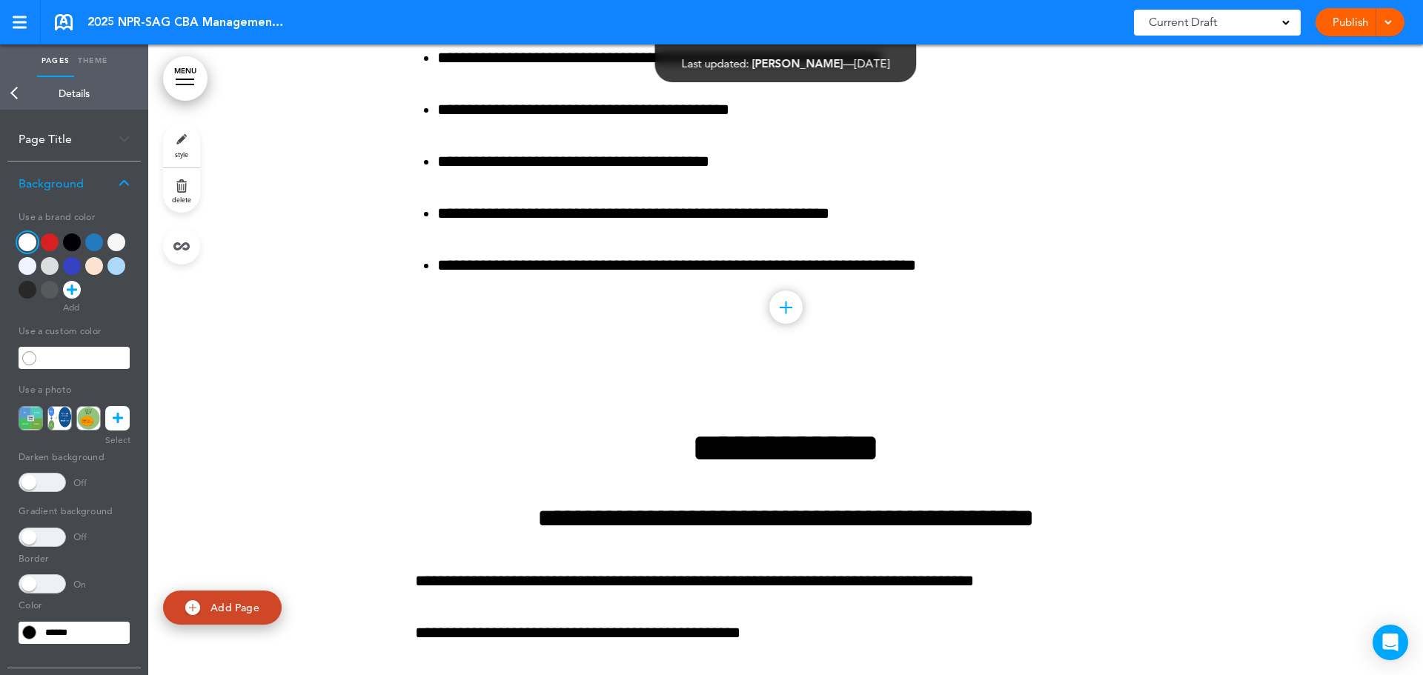
click at [136, 499] on div "**********" at bounding box center [73, 436] width 133 height 462
click at [26, 537] on span at bounding box center [42, 537] width 47 height 19
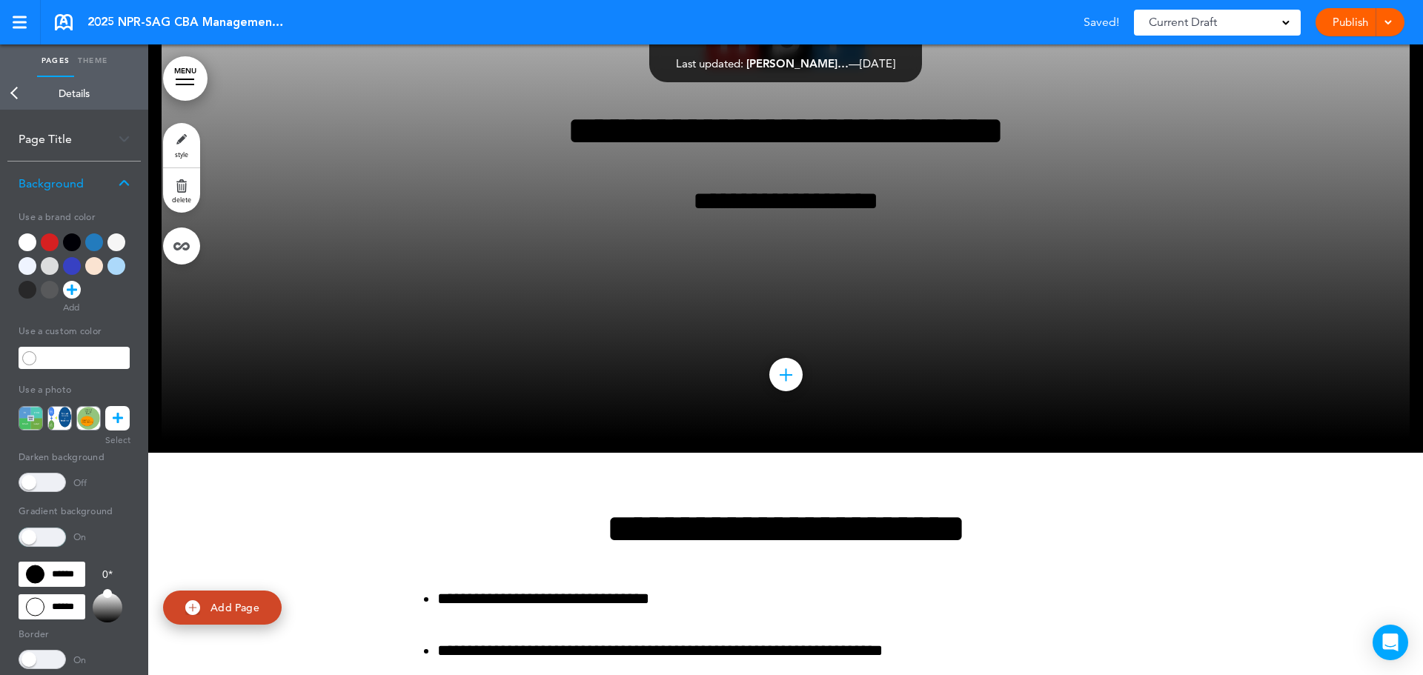
scroll to position [0, 0]
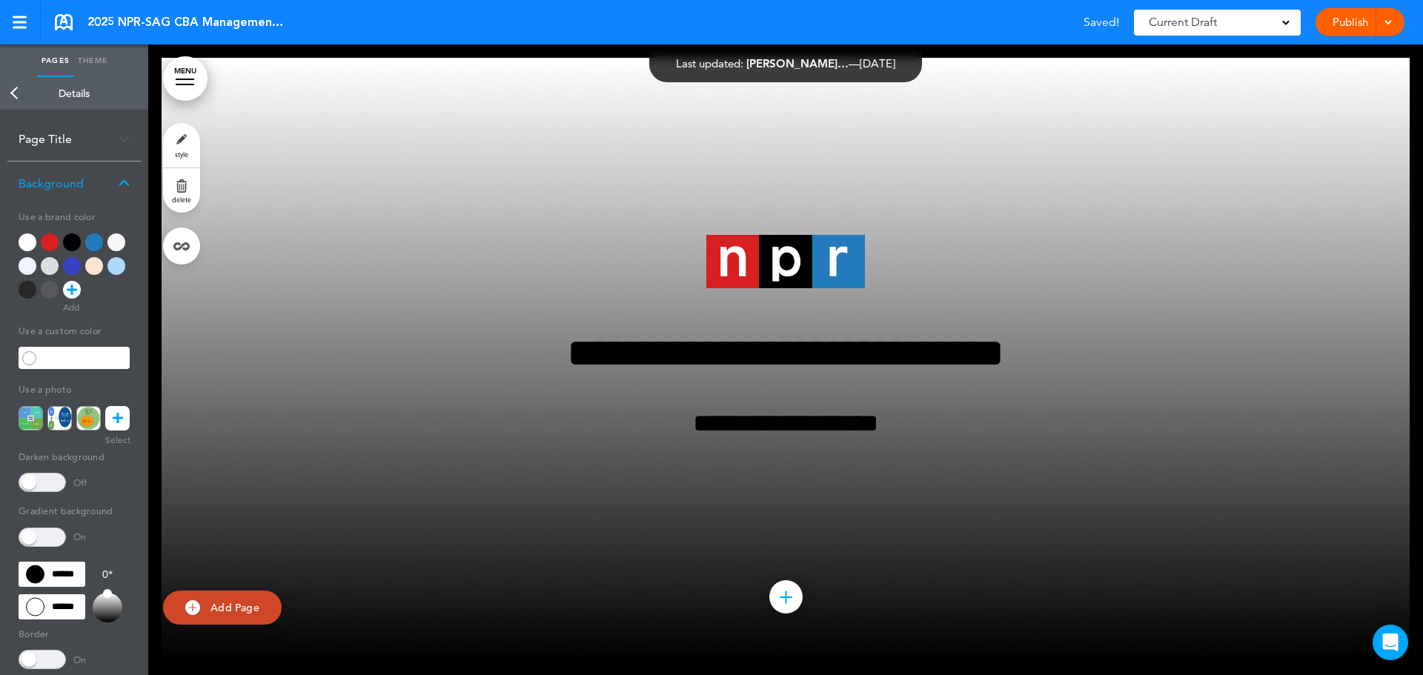
click at [56, 532] on span at bounding box center [42, 537] width 47 height 19
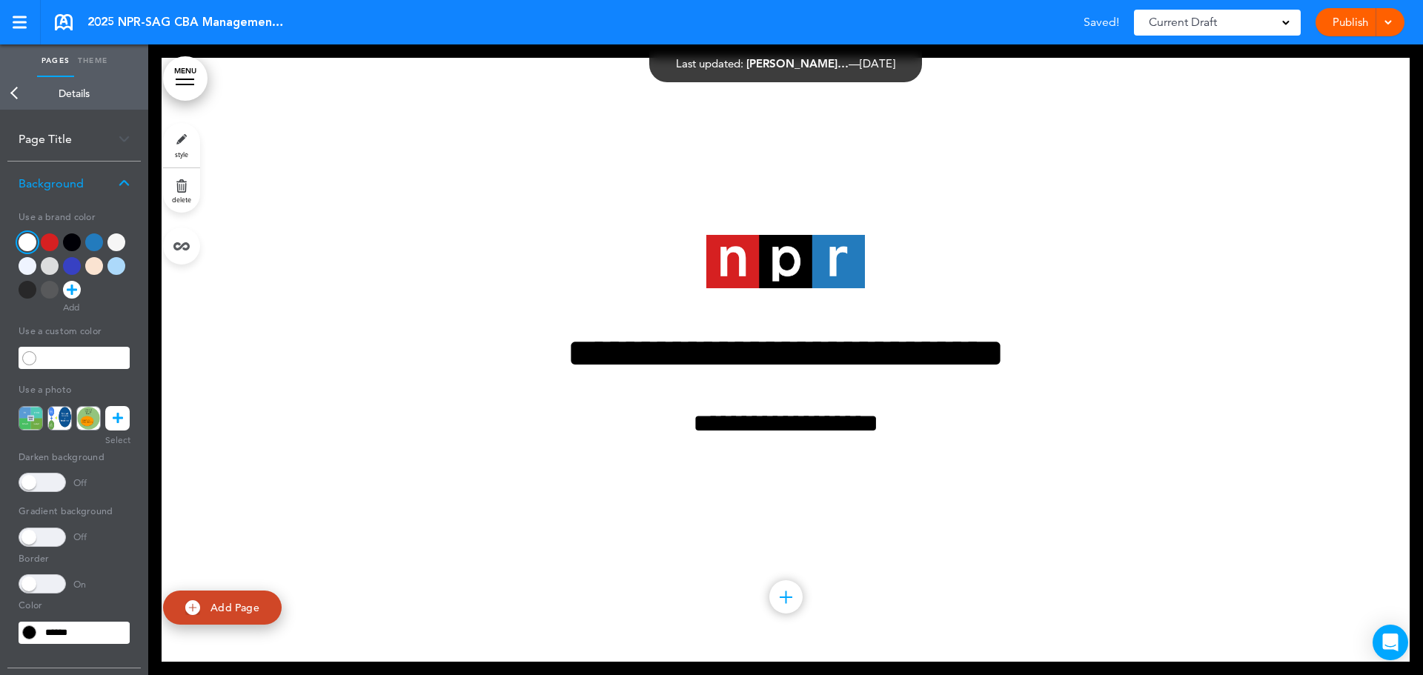
click at [33, 486] on span at bounding box center [42, 482] width 47 height 19
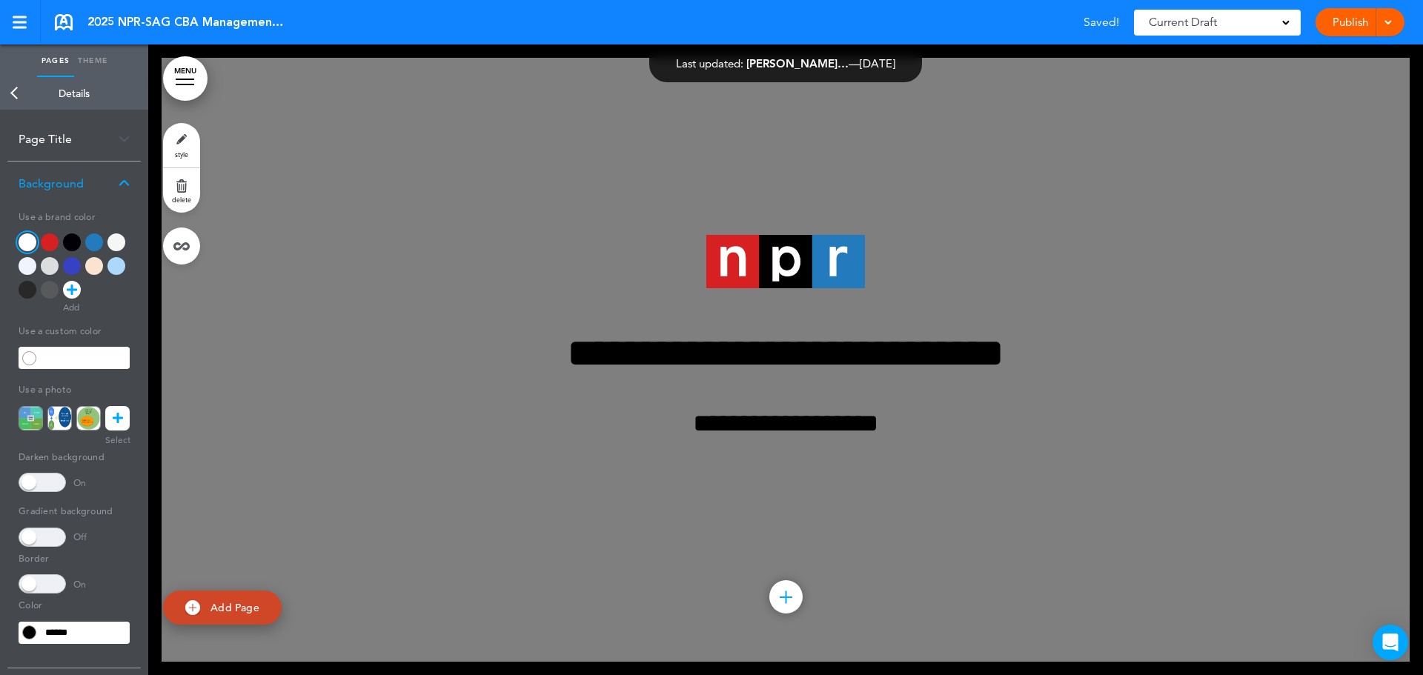
click at [54, 485] on span at bounding box center [42, 482] width 47 height 19
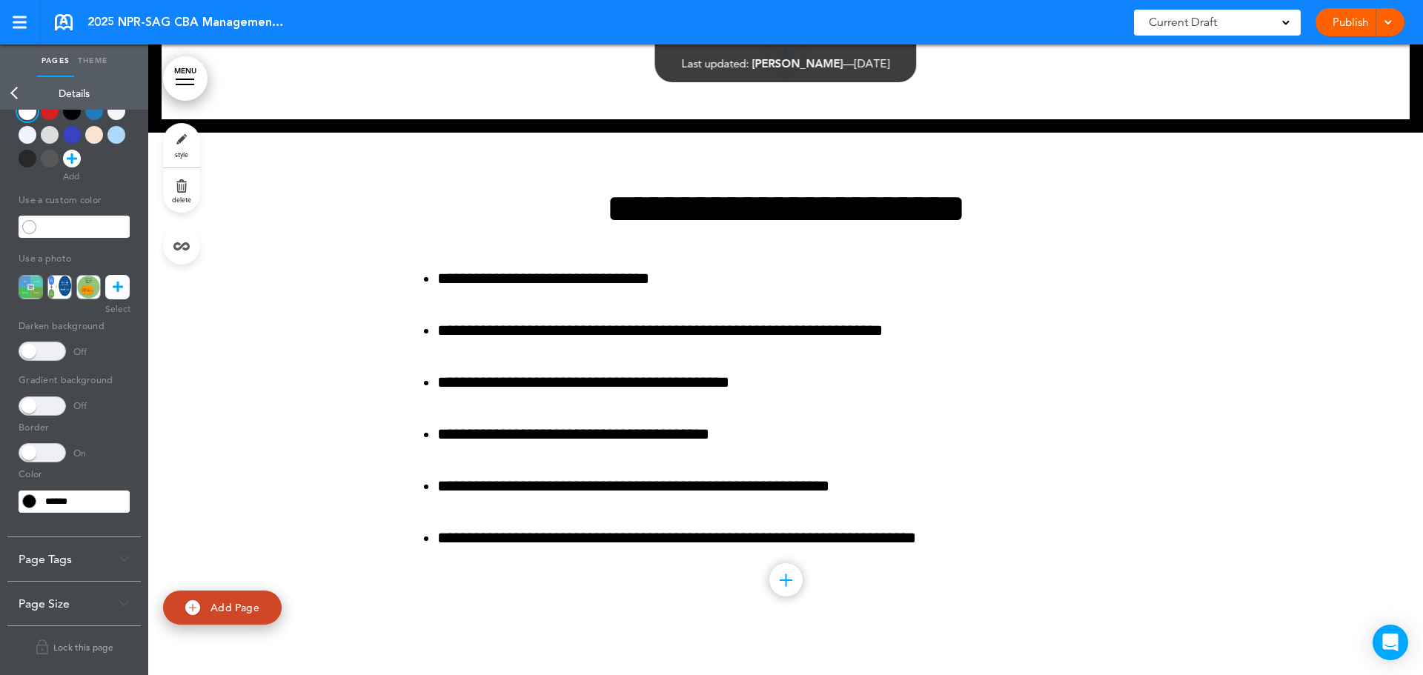
scroll to position [519, 0]
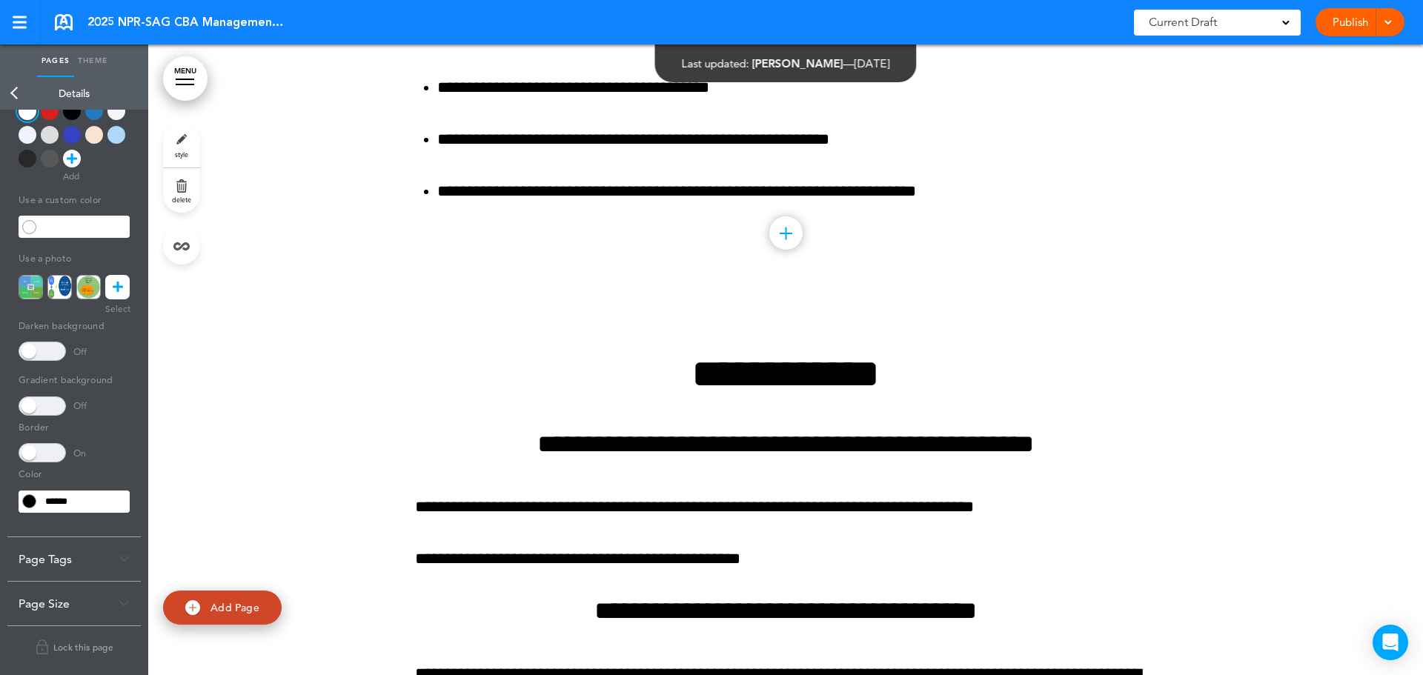
click at [579, 288] on div "**********" at bounding box center [785, 42] width 741 height 512
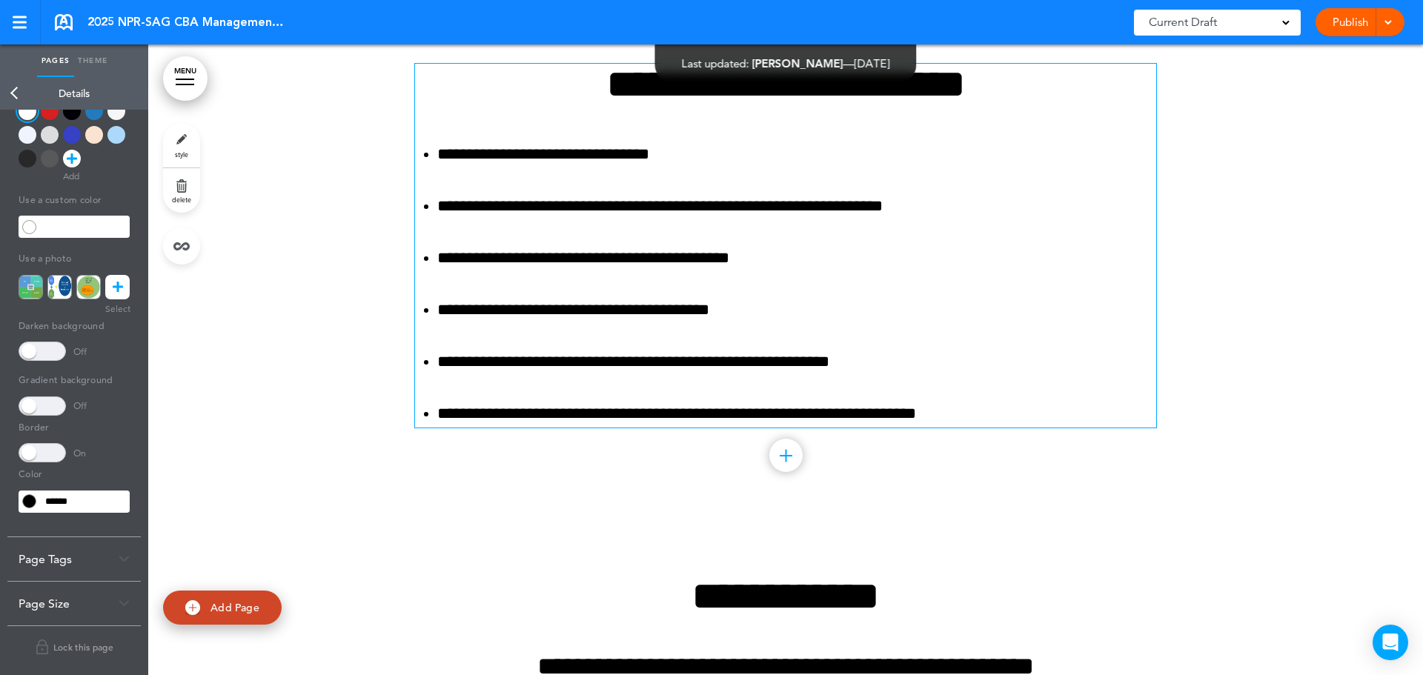
click at [601, 316] on p "**********" at bounding box center [796, 310] width 719 height 26
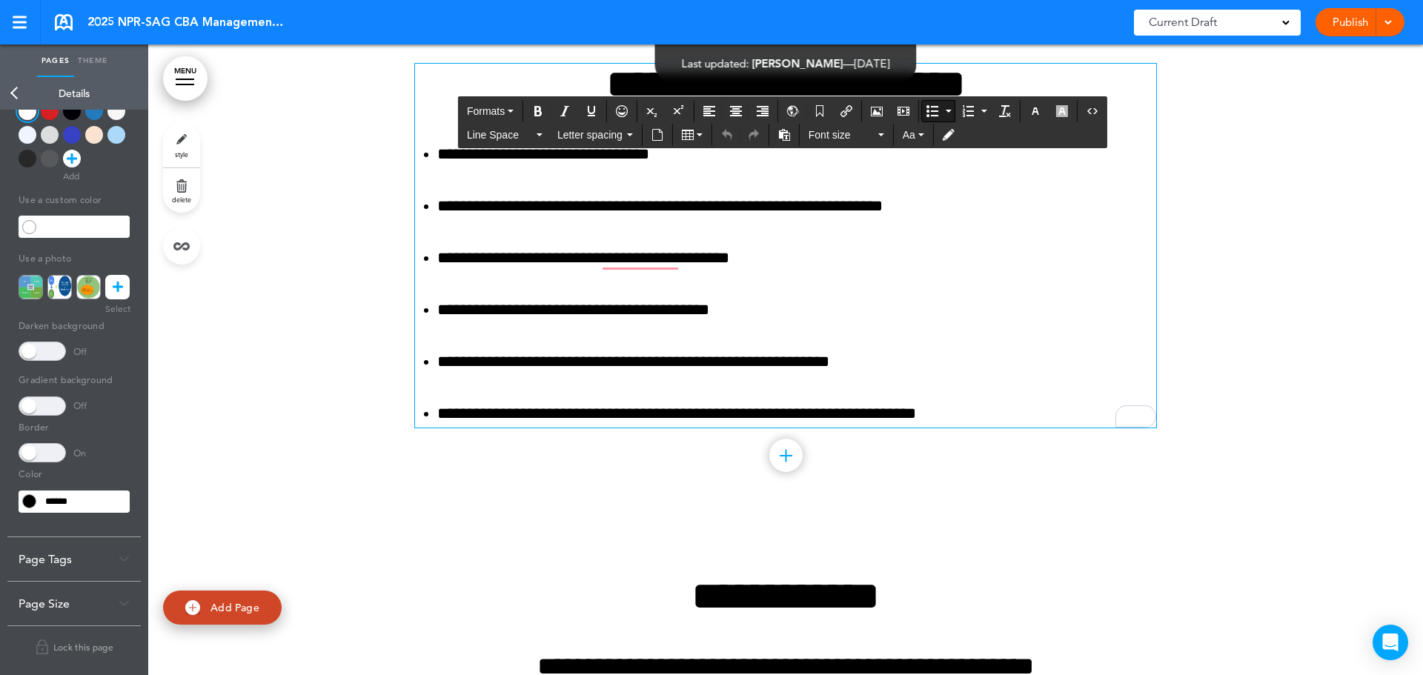
click at [1288, 285] on div at bounding box center [785, 264] width 1275 height 512
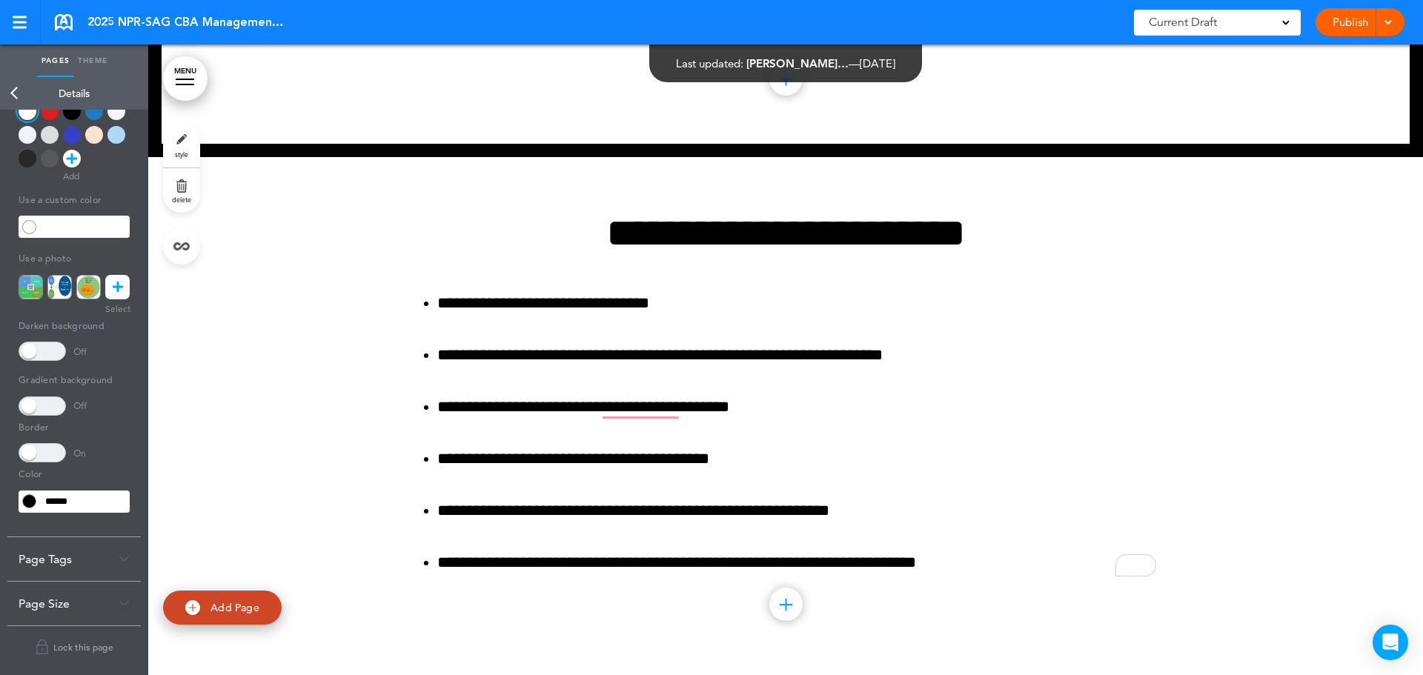
scroll to position [519, 0]
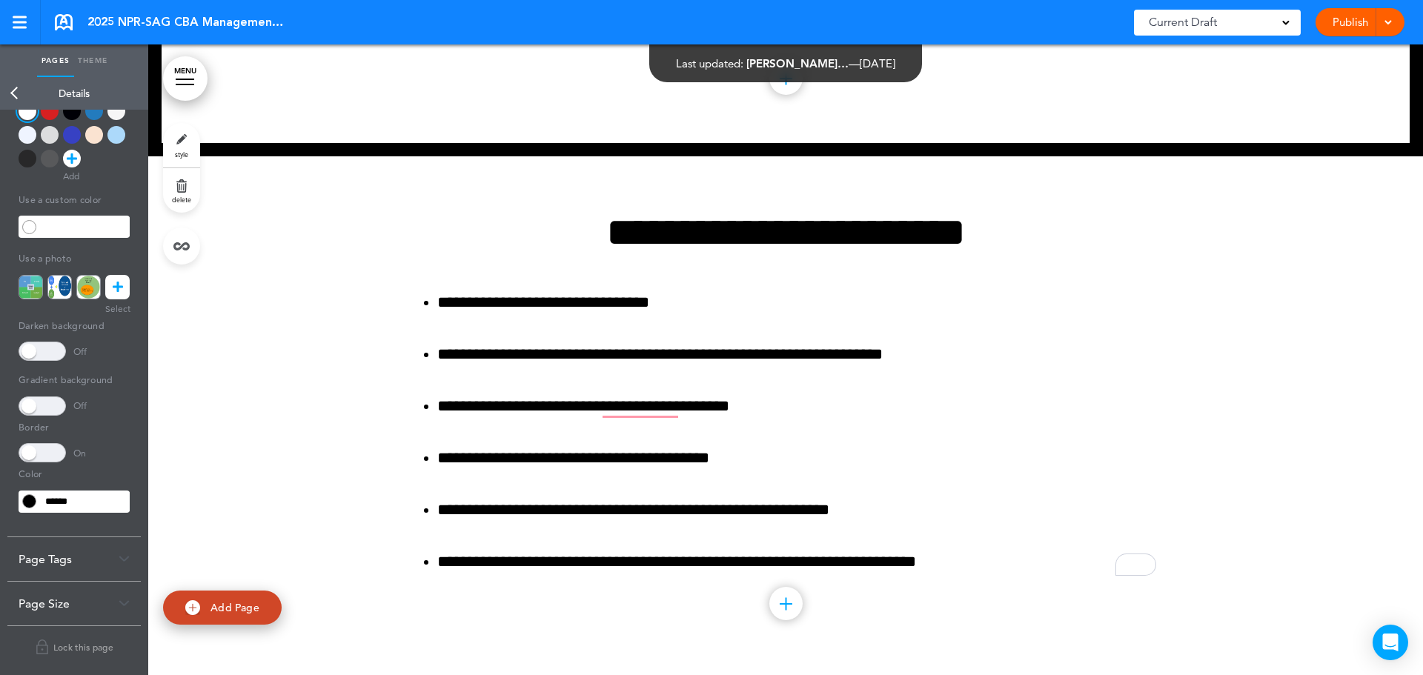
drag, startPoint x: 1382, startPoint y: 36, endPoint x: 1334, endPoint y: 45, distance: 49.1
drag, startPoint x: 1334, startPoint y: 45, endPoint x: 1364, endPoint y: 282, distance: 238.2
click at [1364, 282] on div at bounding box center [785, 412] width 1275 height 512
click at [1286, 24] on span at bounding box center [1285, 21] width 7 height 7
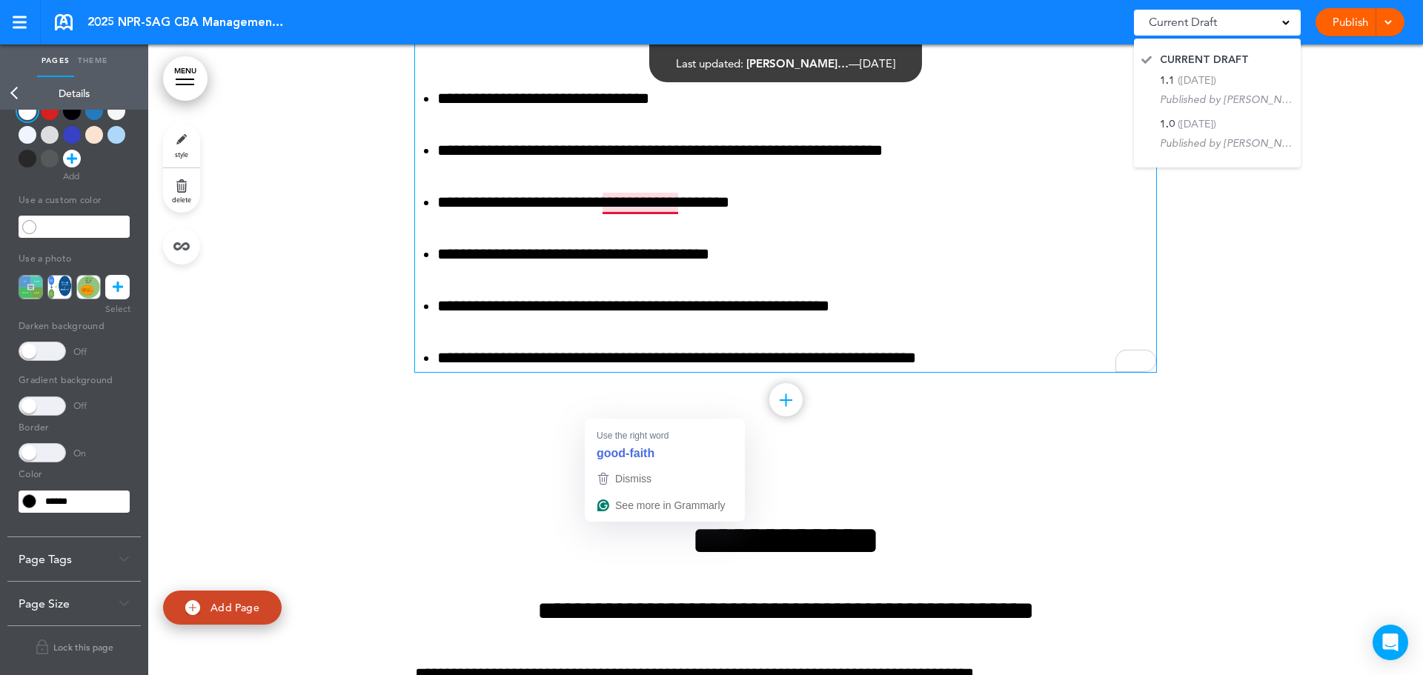
scroll to position [741, 0]
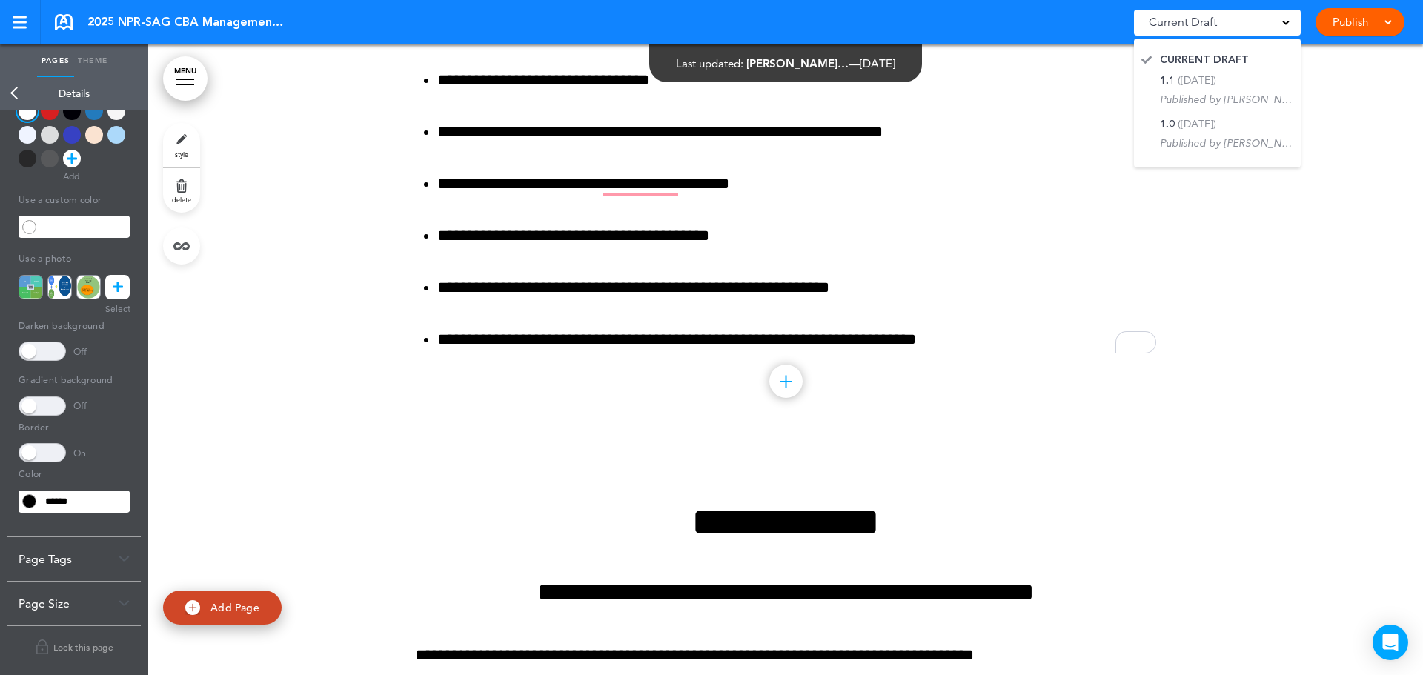
click at [564, 388] on div "Add collapsible section ? In order to add a collapsible section, only solid bac…" at bounding box center [785, 384] width 741 height 11
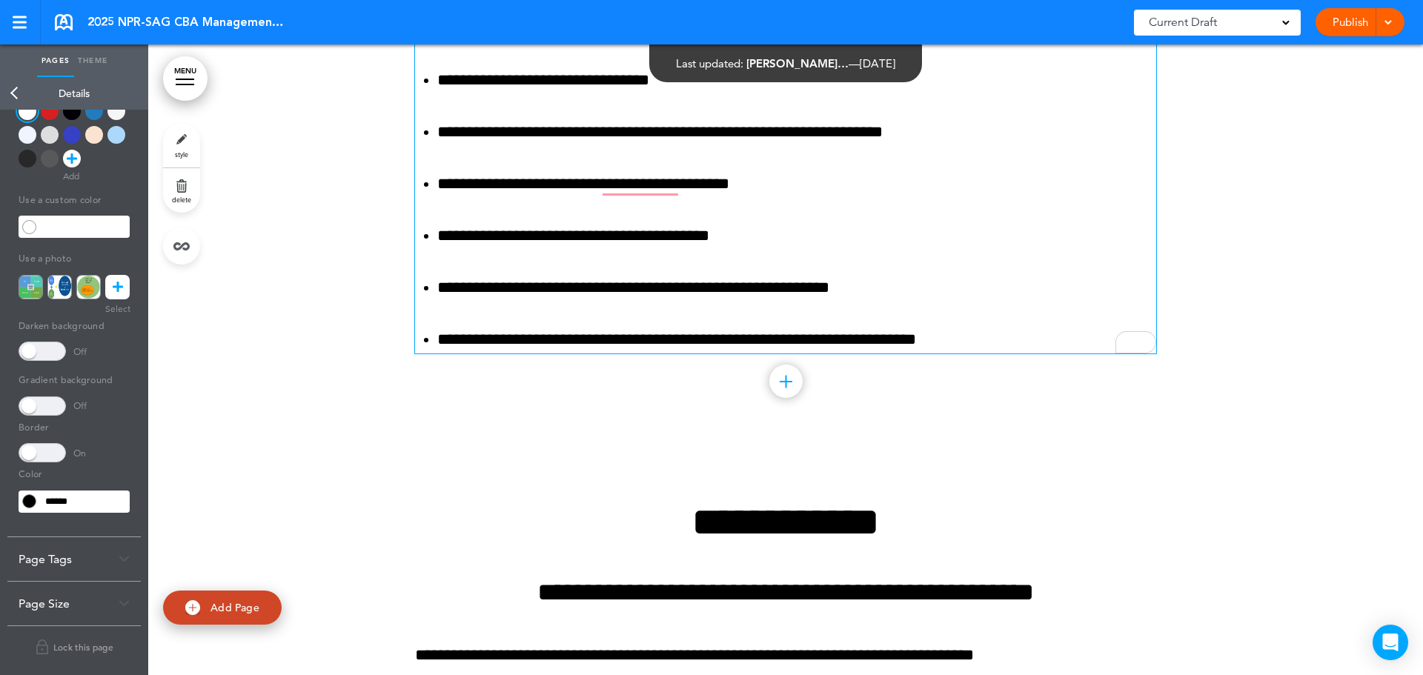
click at [871, 288] on p "**********" at bounding box center [796, 288] width 719 height 26
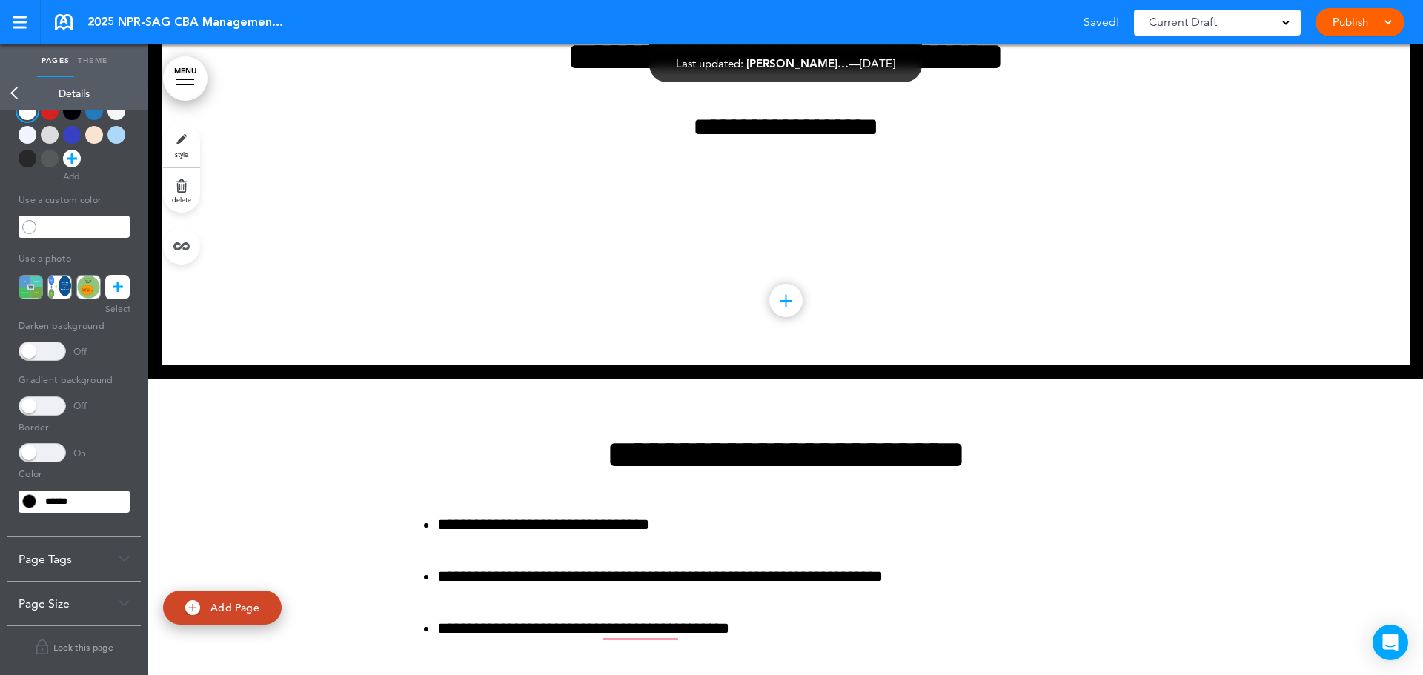
scroll to position [371, 0]
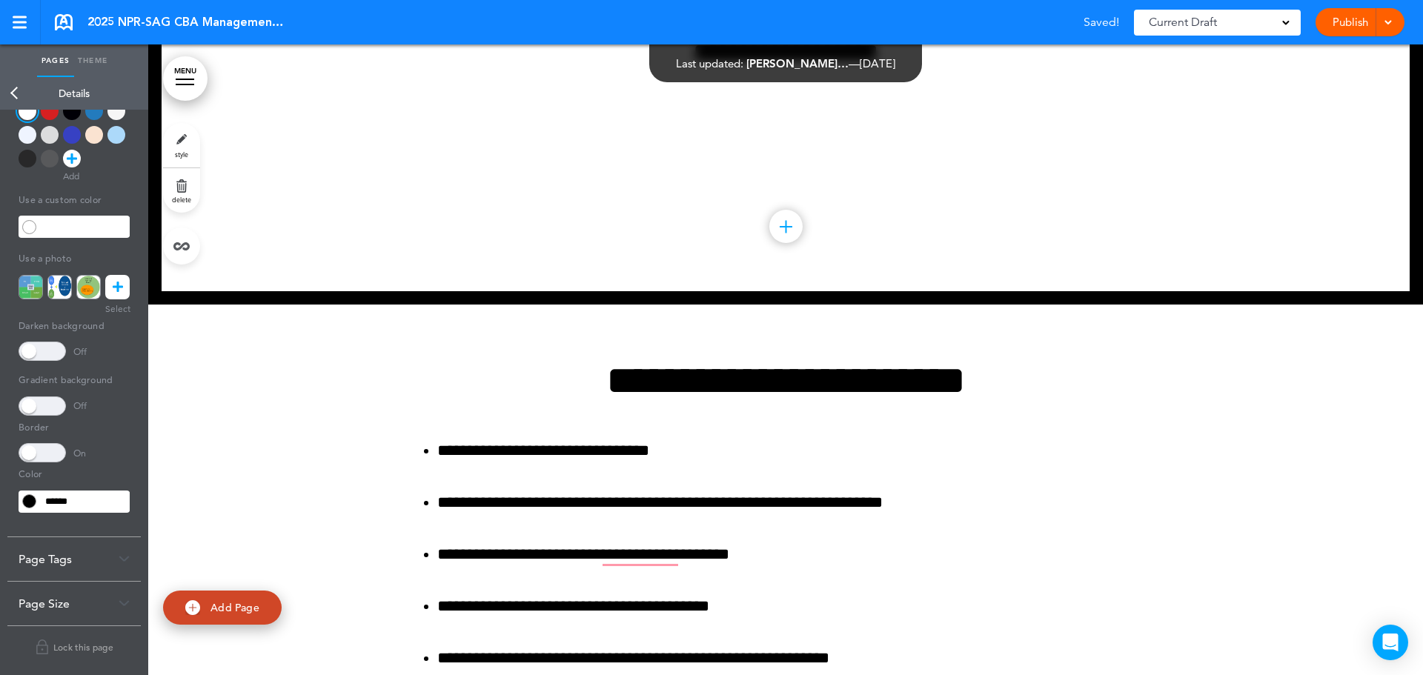
click at [388, 358] on div at bounding box center [785, 561] width 1275 height 512
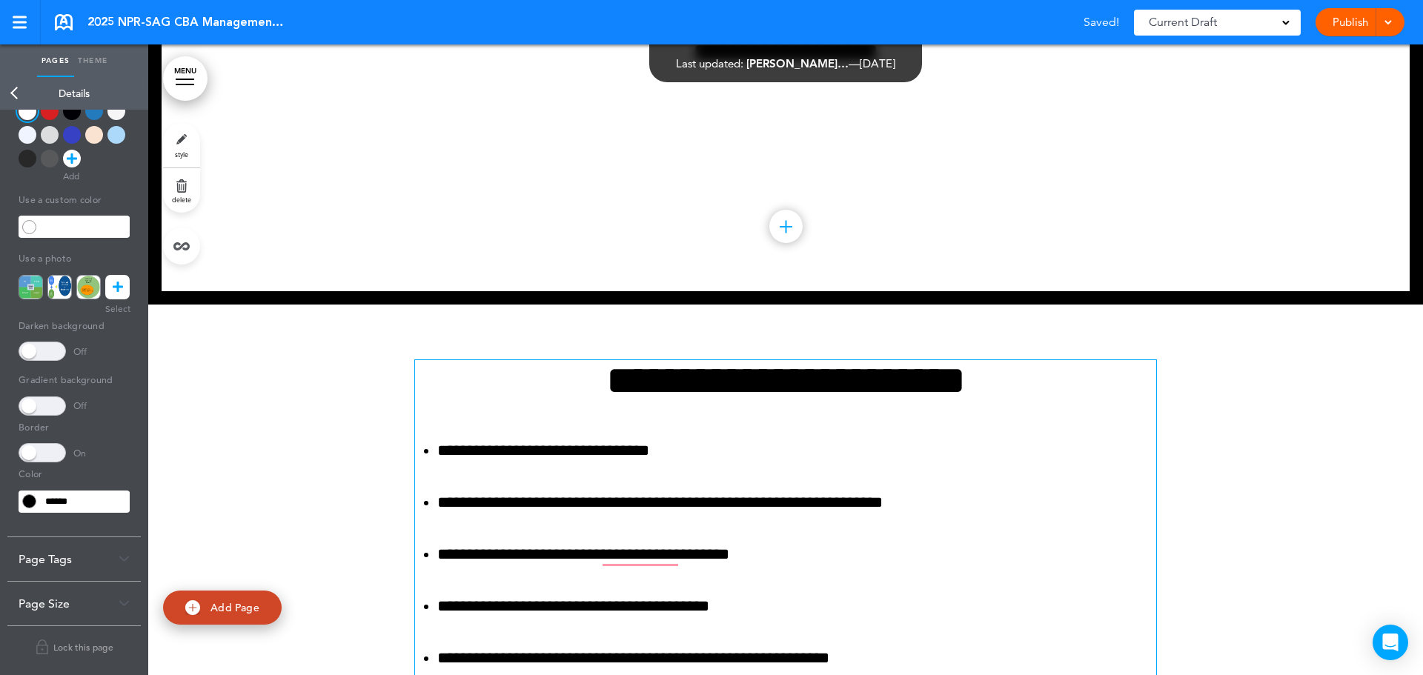
click at [637, 394] on h1 "**********" at bounding box center [785, 380] width 741 height 41
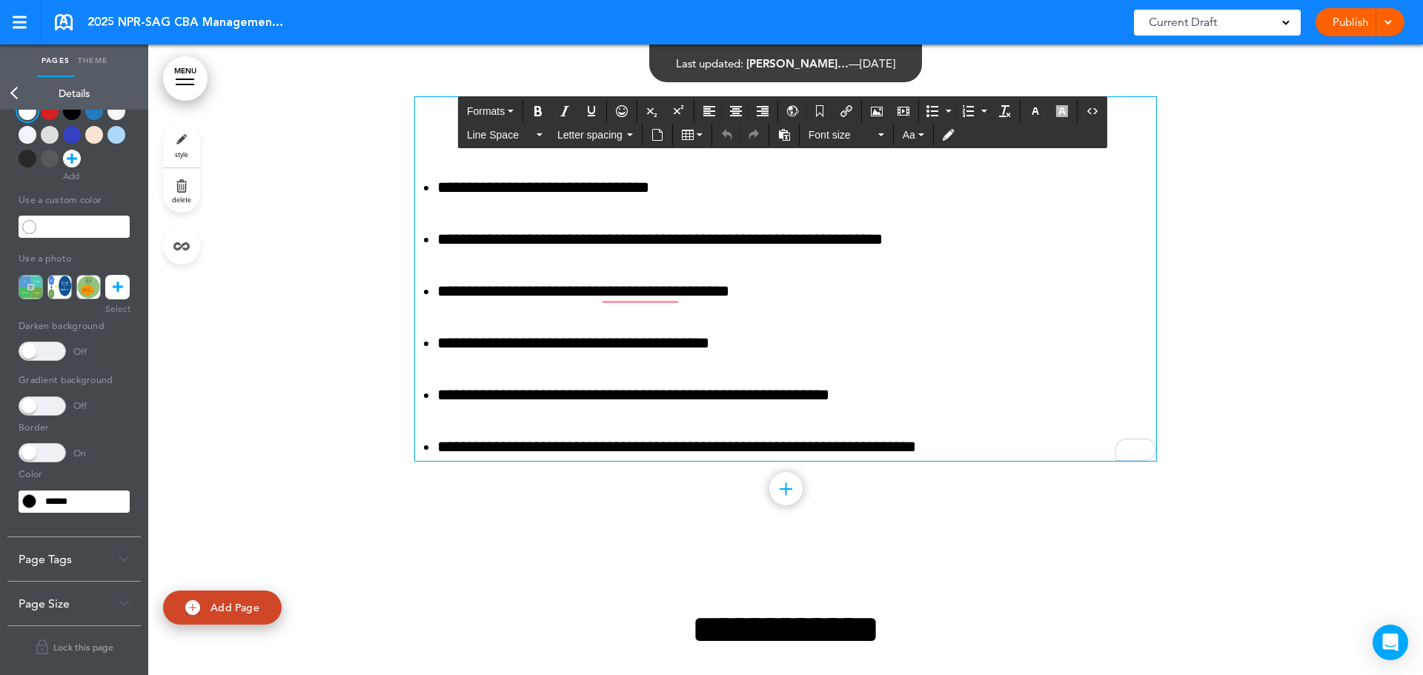
scroll to position [667, 0]
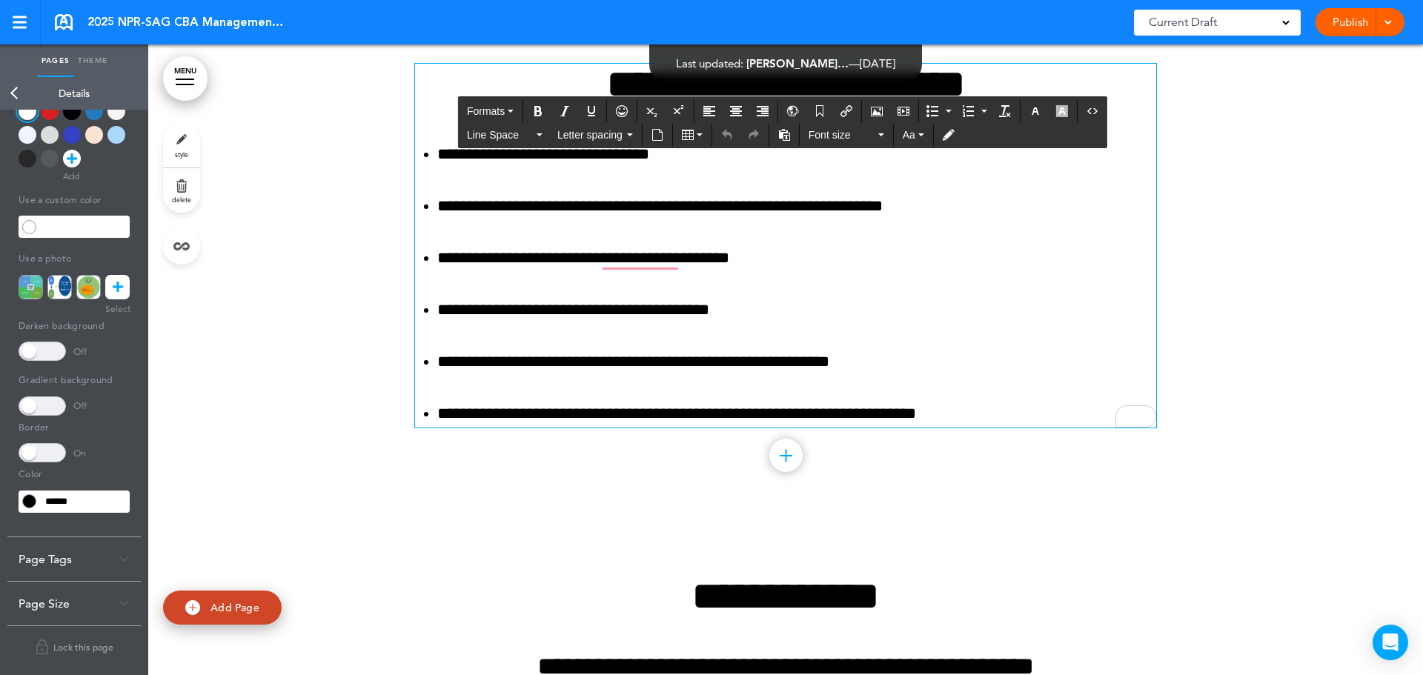
click at [57, 455] on span at bounding box center [42, 452] width 47 height 19
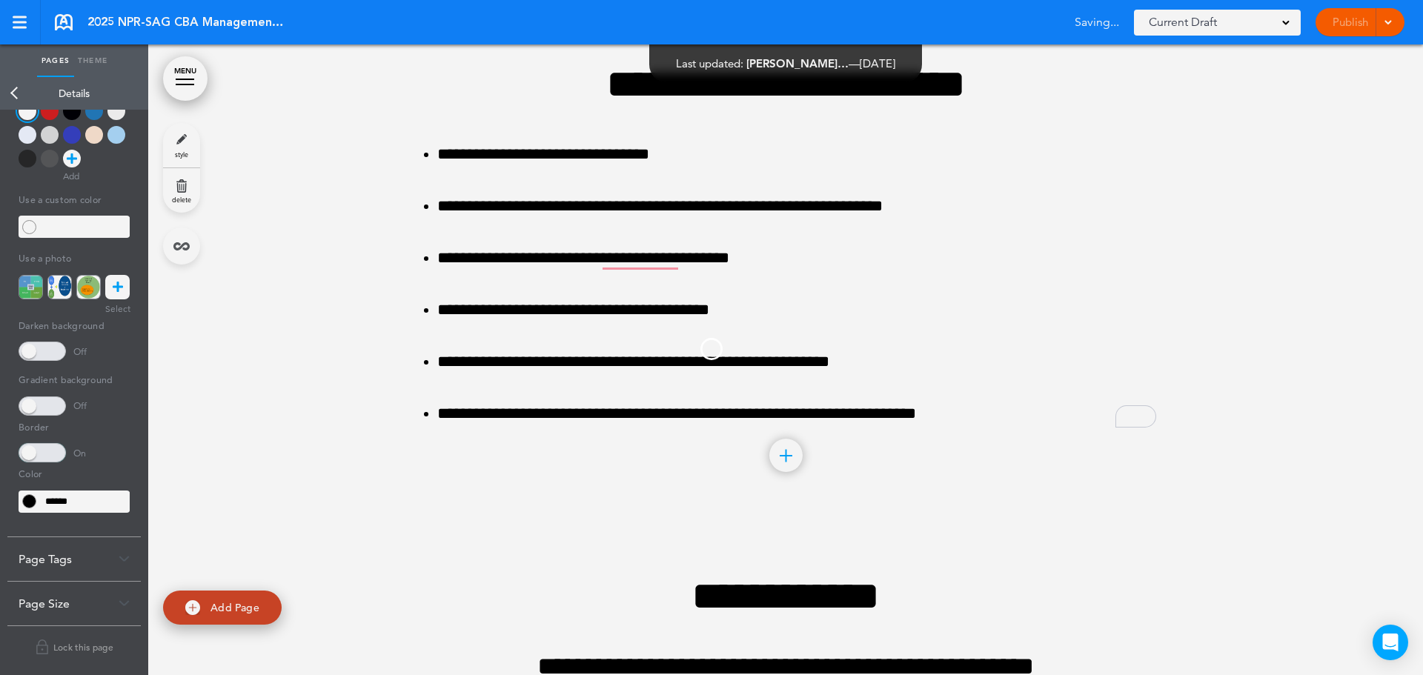
scroll to position [72, 0]
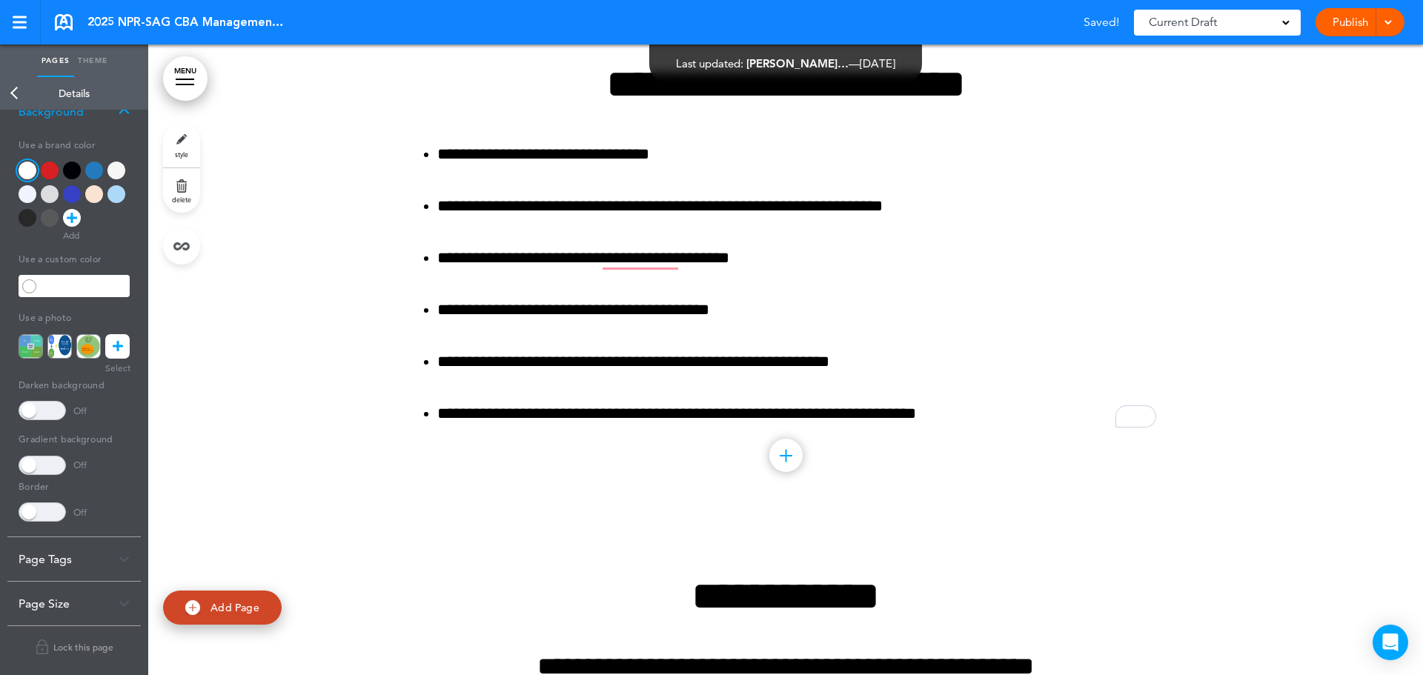
click at [27, 519] on span at bounding box center [42, 511] width 47 height 19
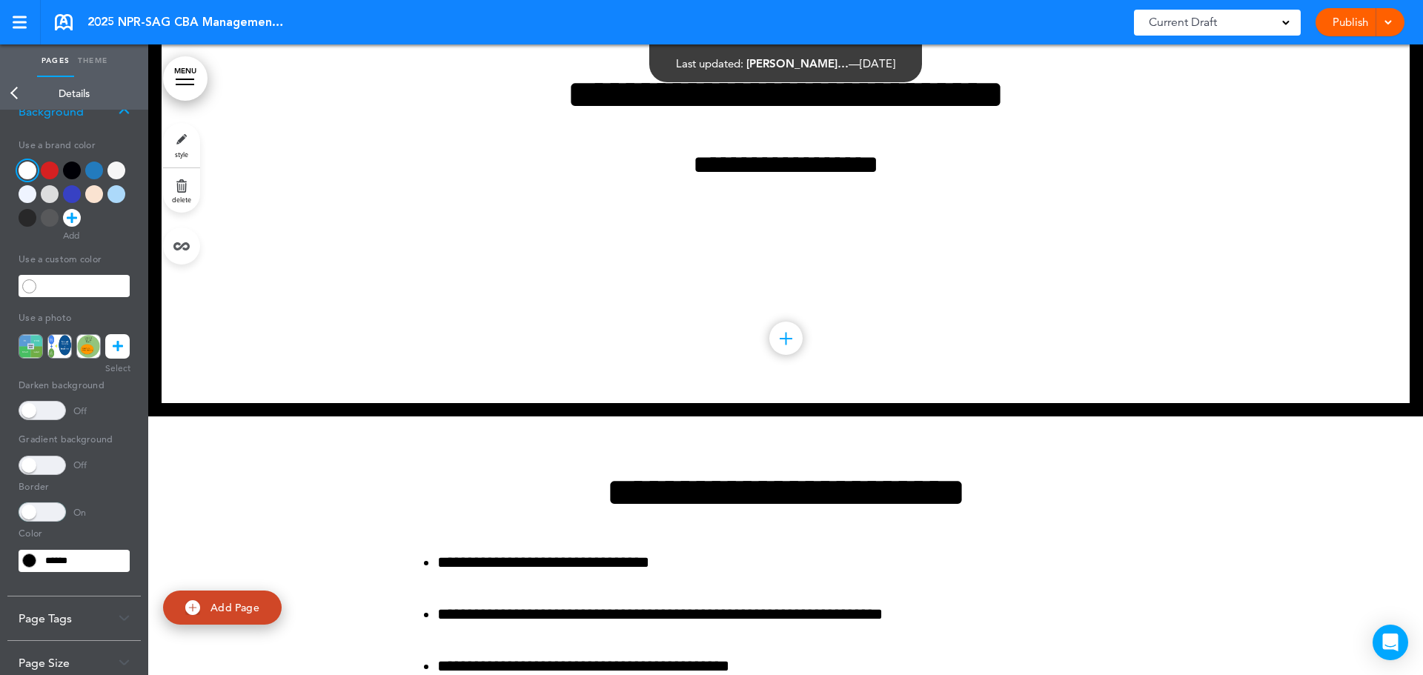
scroll to position [519, 0]
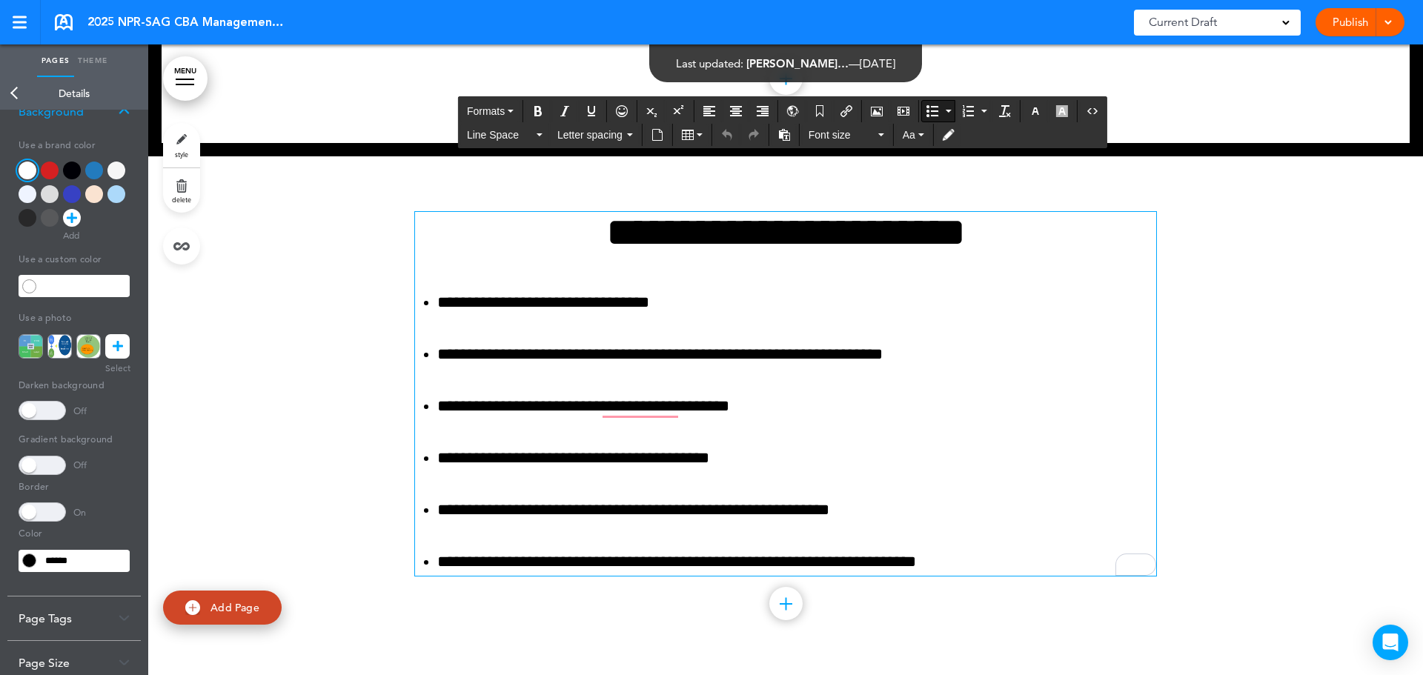
click at [608, 511] on p "**********" at bounding box center [796, 510] width 719 height 26
drag, startPoint x: 1396, startPoint y: 445, endPoint x: 1275, endPoint y: 502, distance: 134.3
click at [1396, 448] on div at bounding box center [785, 412] width 1275 height 512
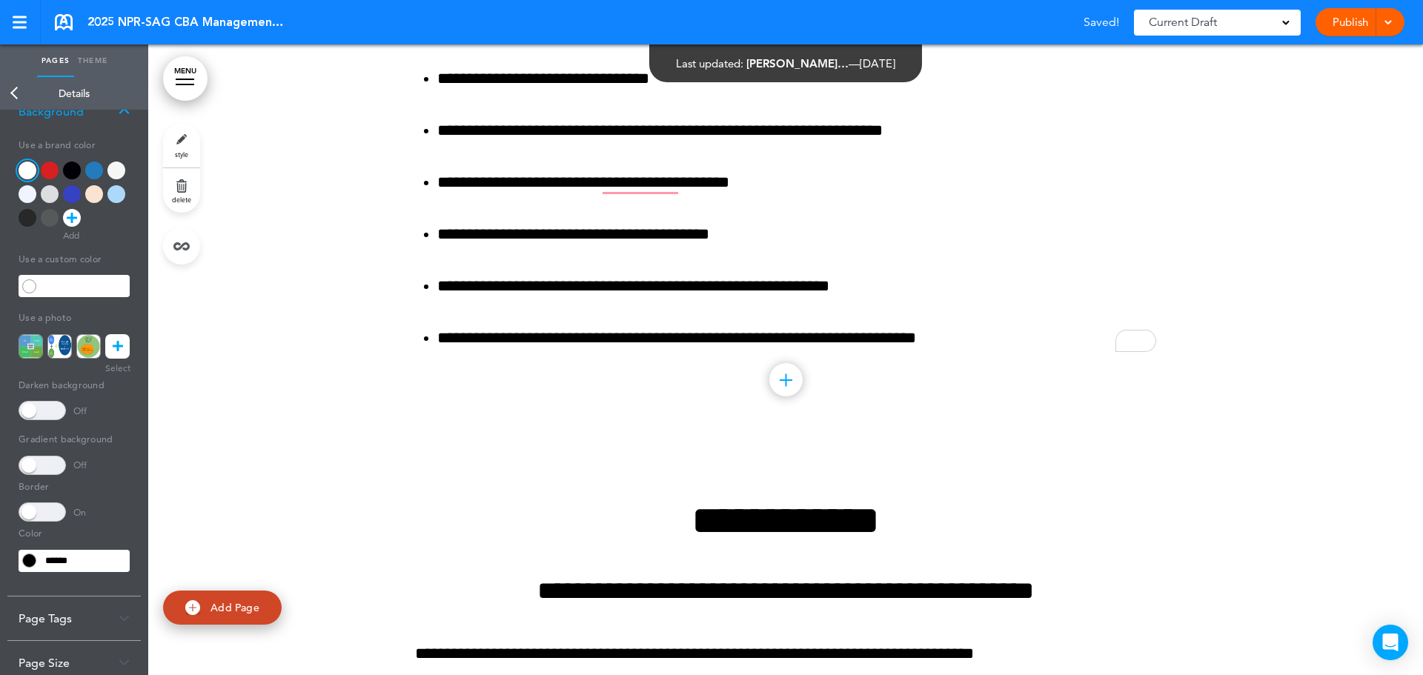
scroll to position [1037, 0]
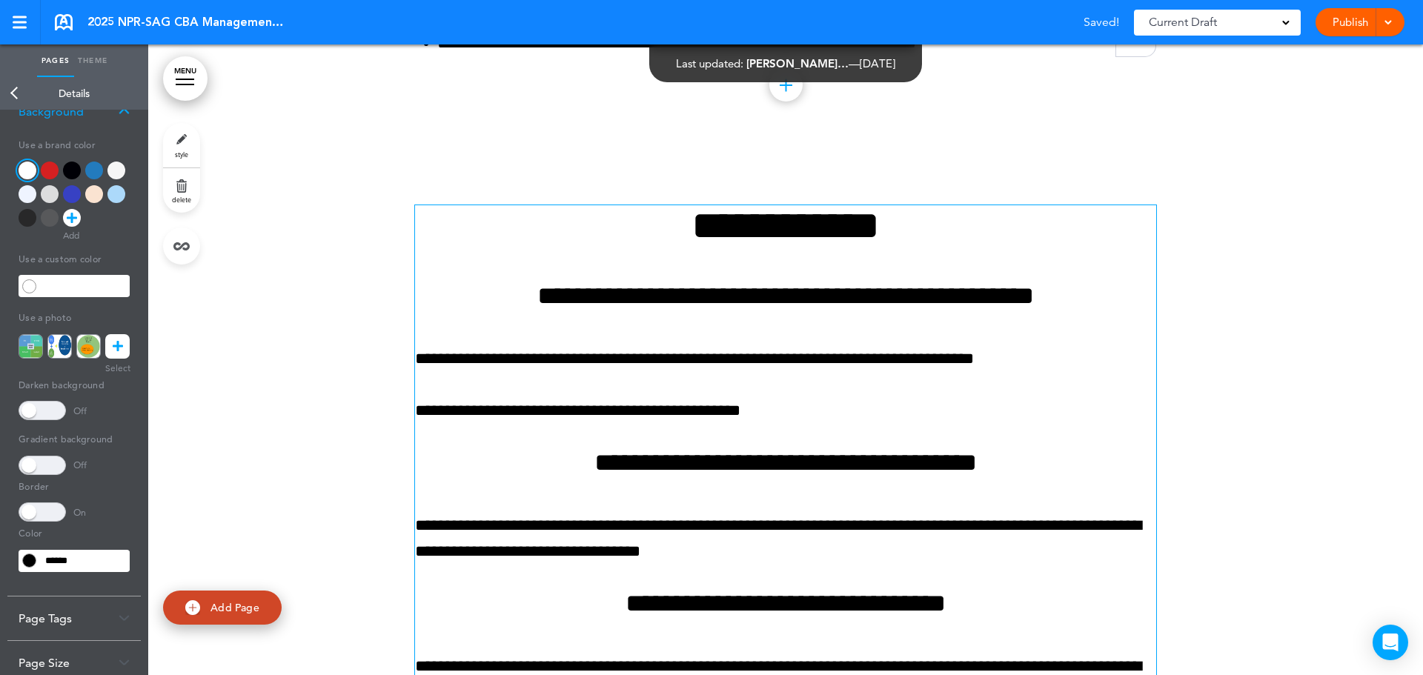
click at [850, 476] on h4 "**********" at bounding box center [785, 463] width 741 height 26
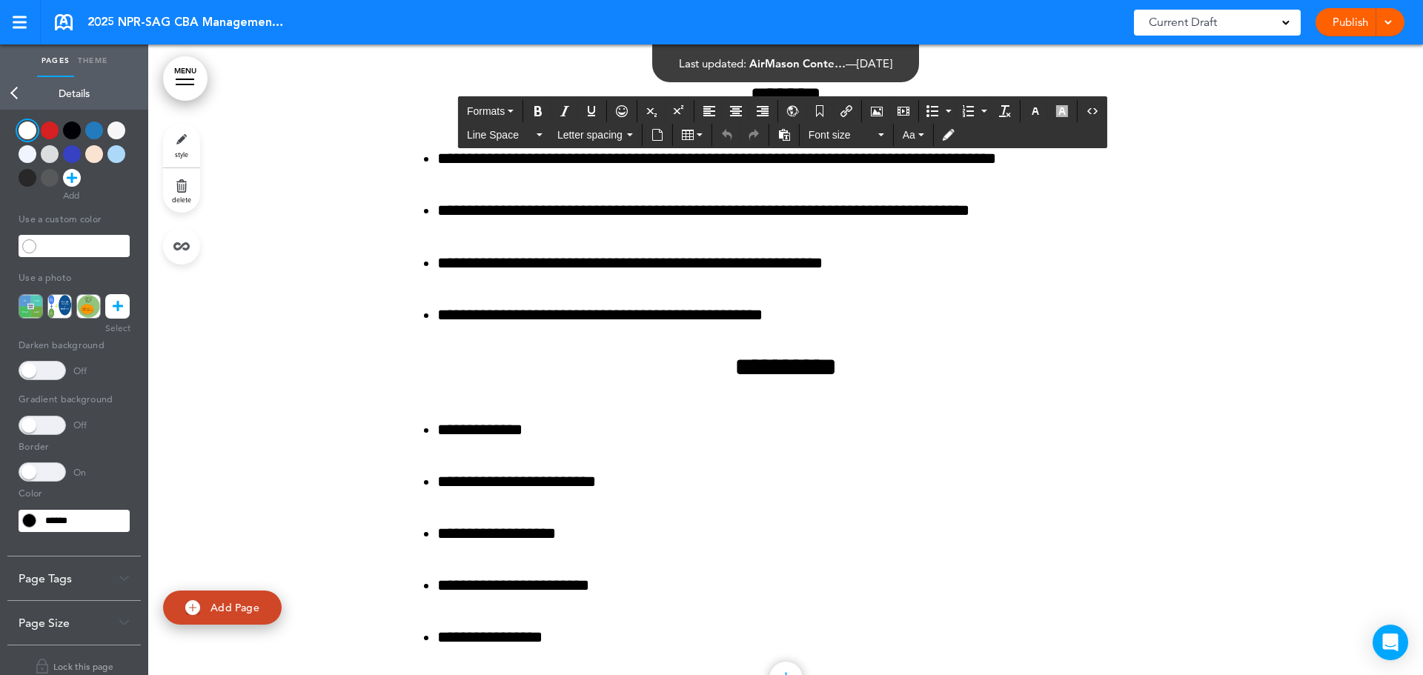
scroll to position [131, 0]
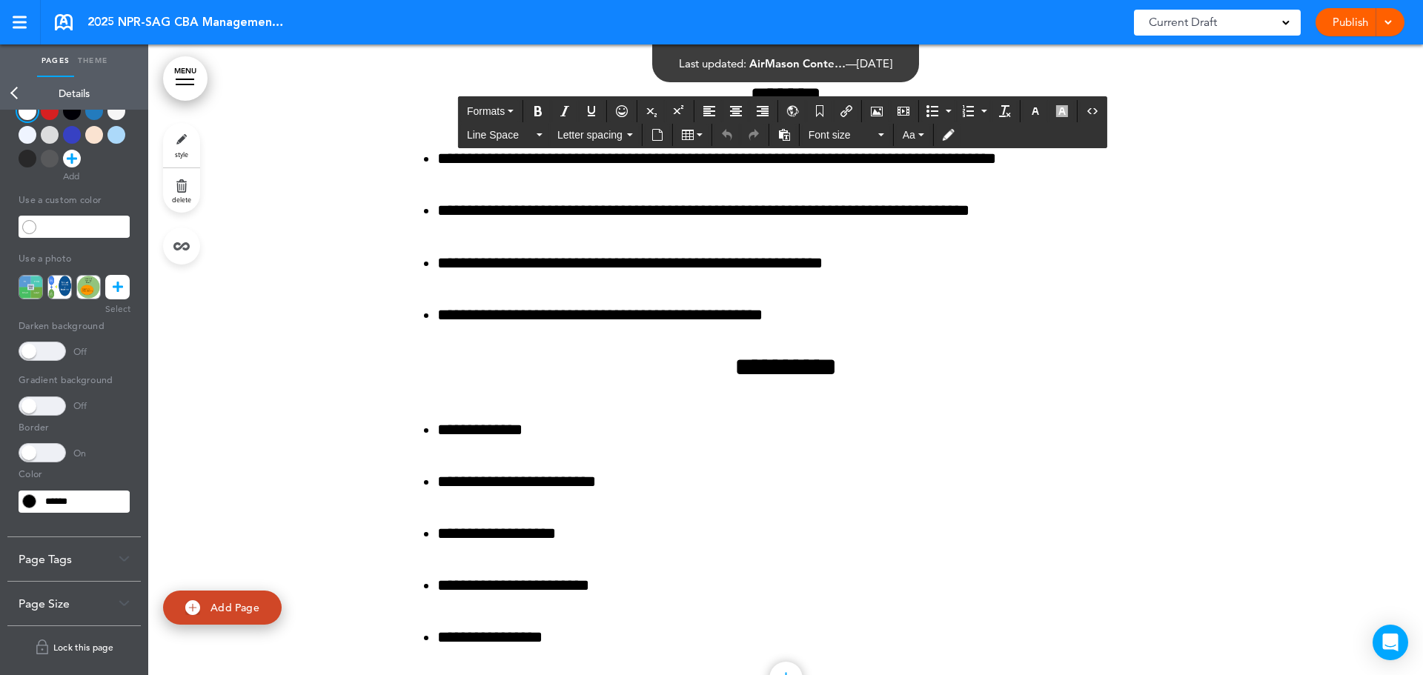
click at [79, 635] on link "Lock this page" at bounding box center [73, 646] width 133 height 41
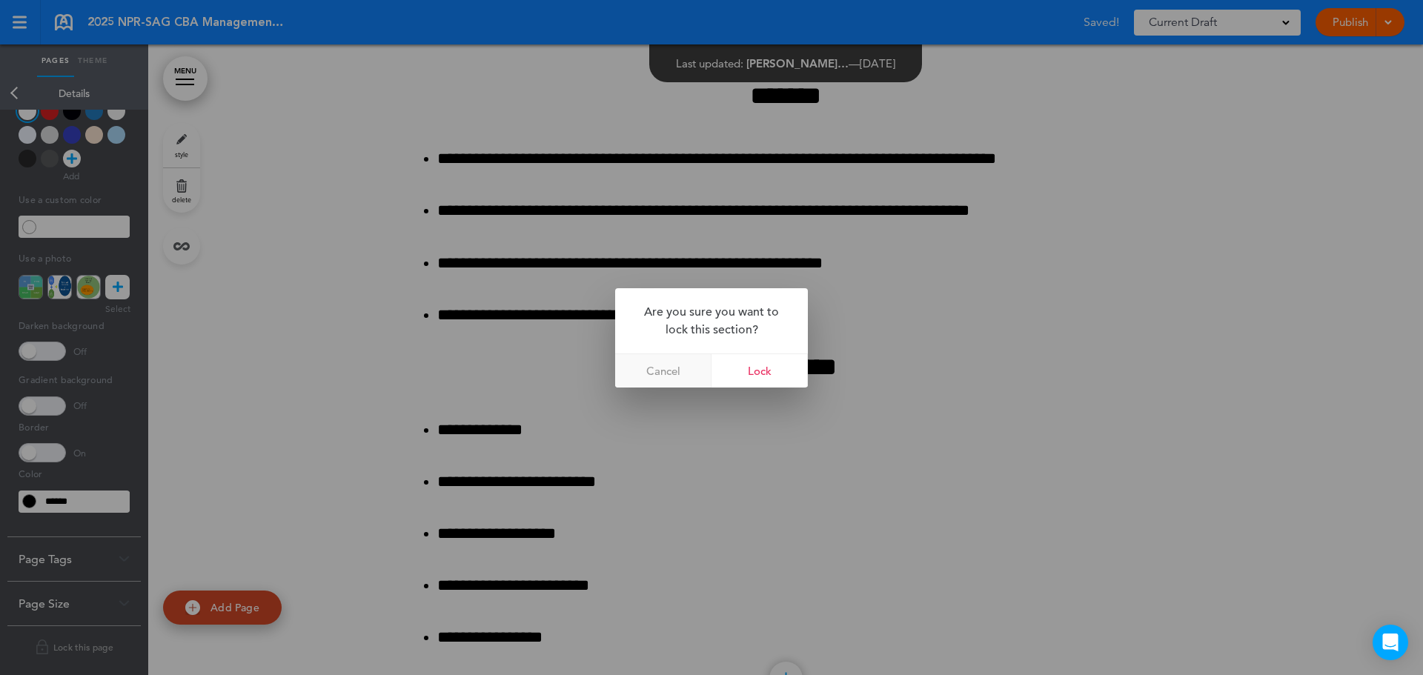
click at [672, 376] on link "Cancel" at bounding box center [663, 370] width 96 height 33
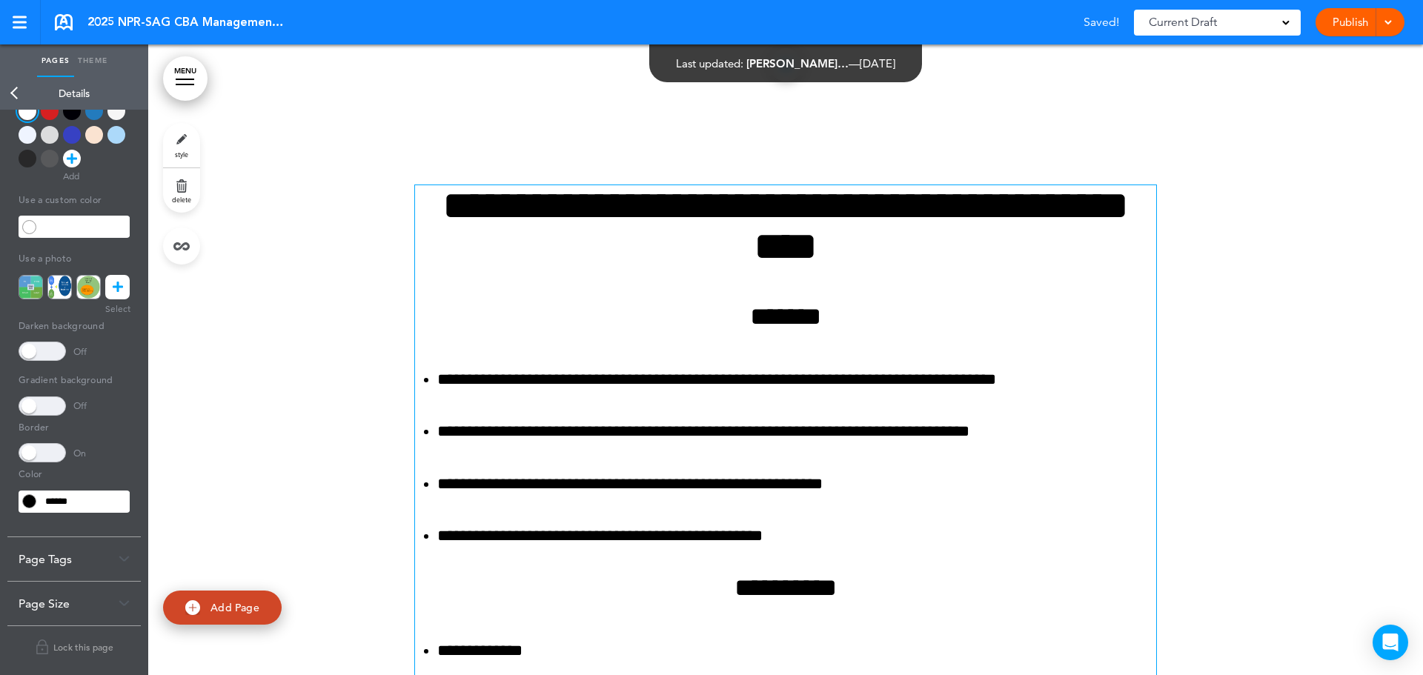
scroll to position [1482, 0]
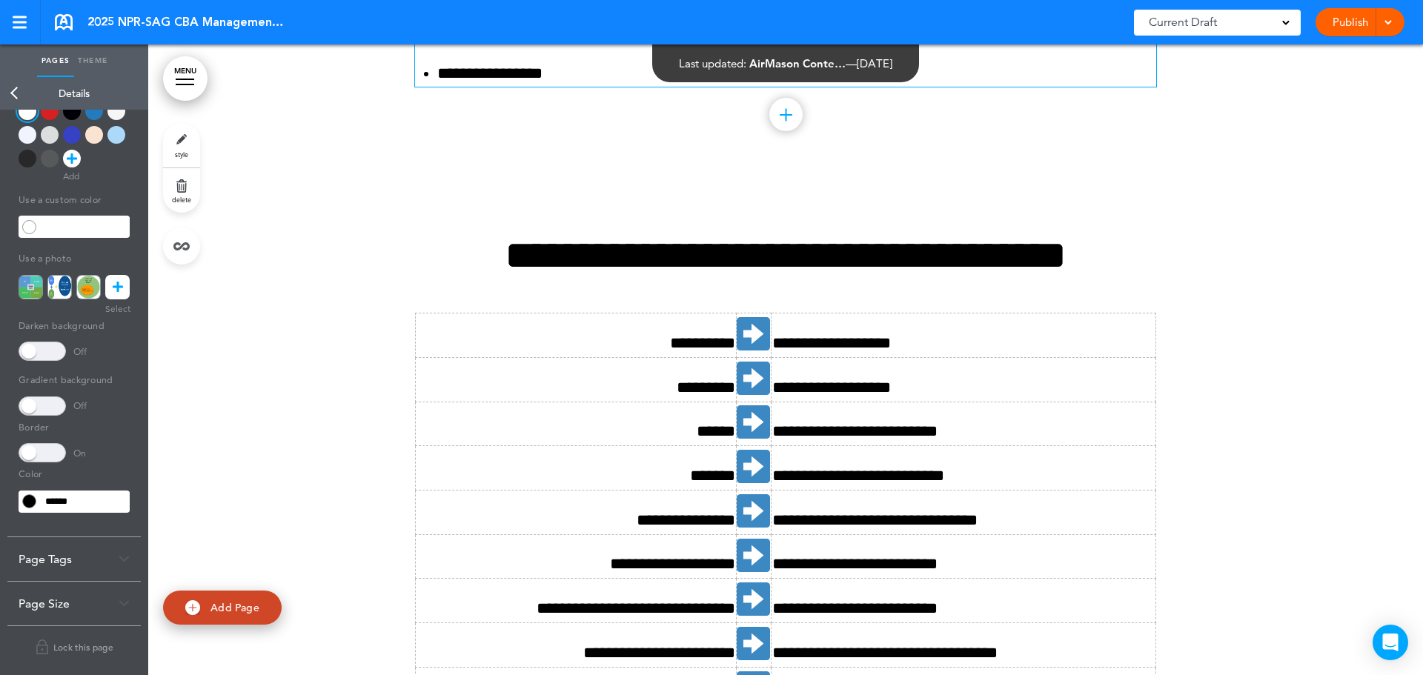
scroll to position [2520, 0]
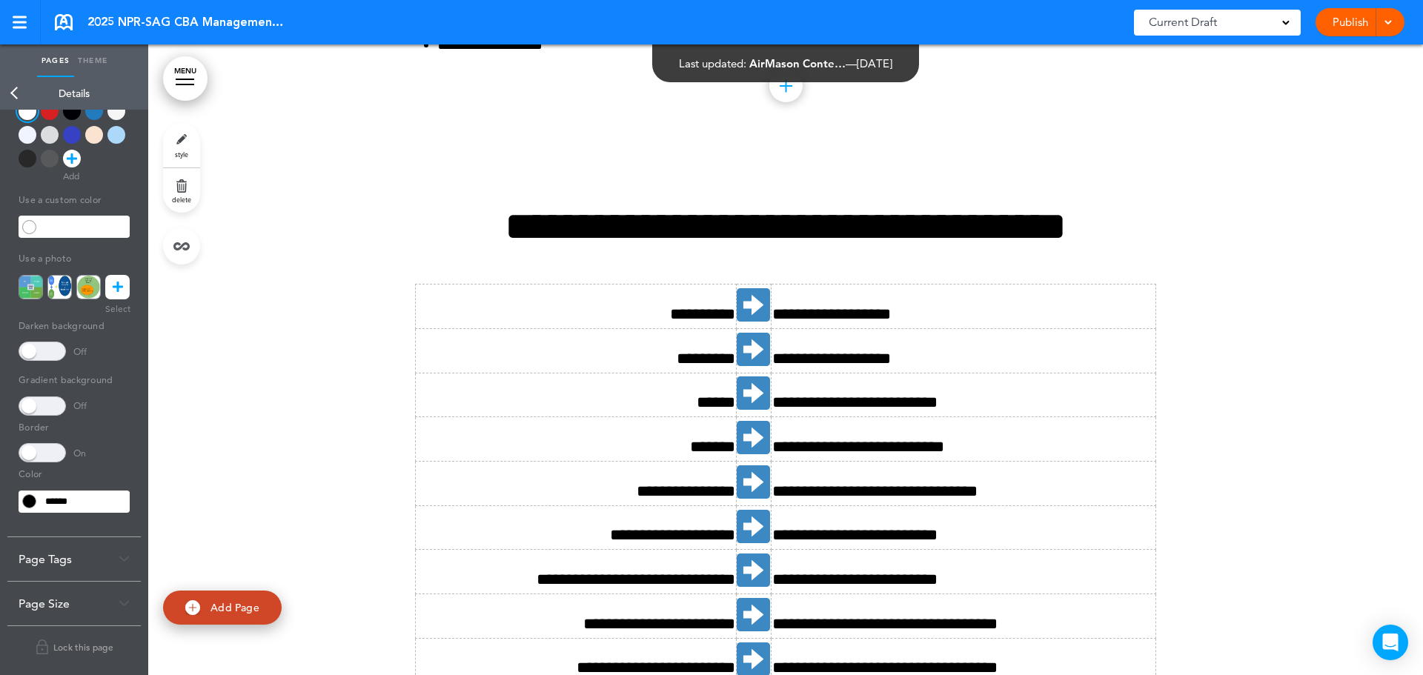
click at [1240, 385] on div at bounding box center [785, 475] width 1275 height 651
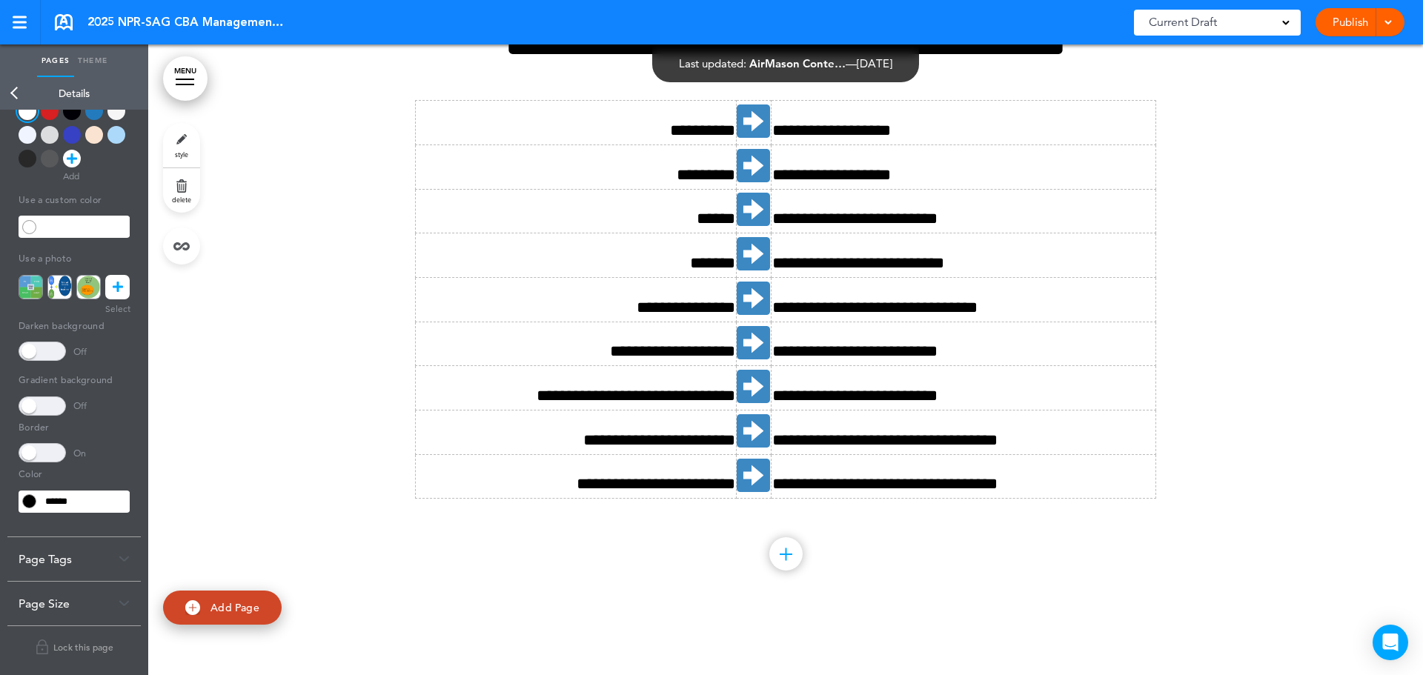
scroll to position [2668, 0]
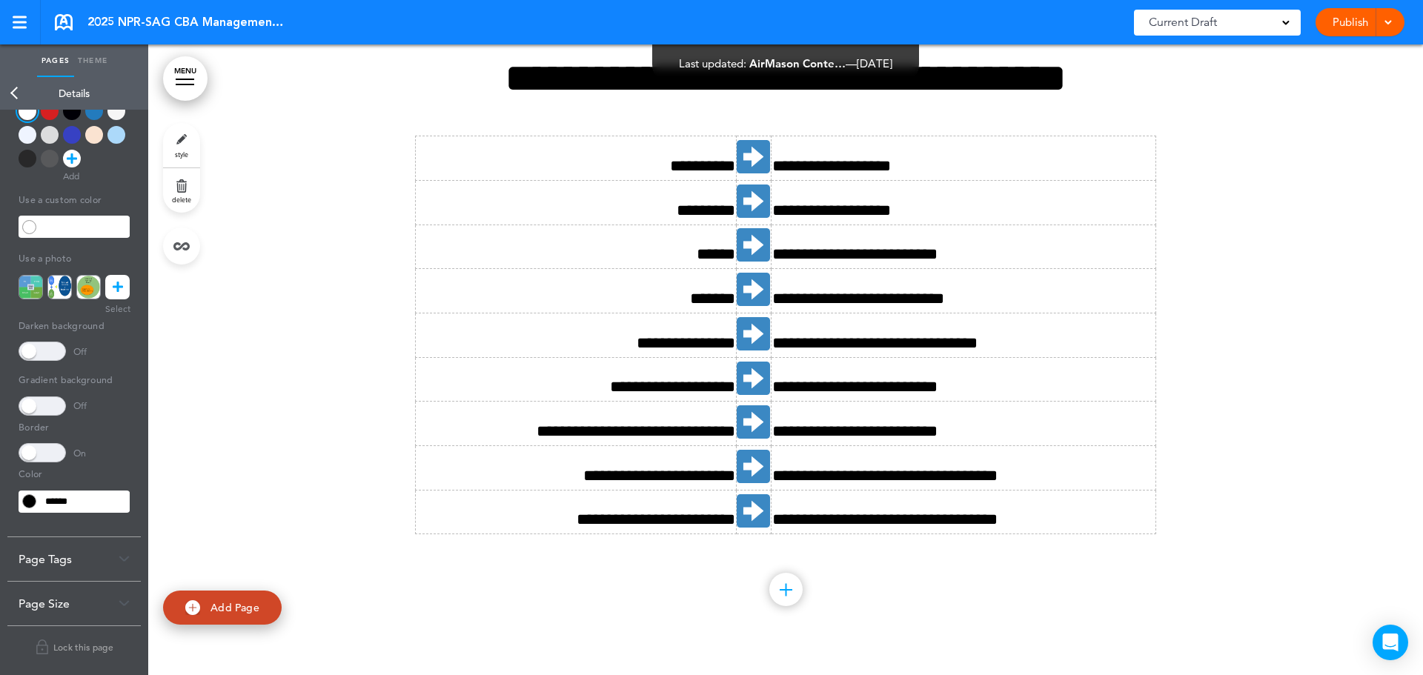
click at [105, 63] on link "Theme" at bounding box center [92, 60] width 37 height 33
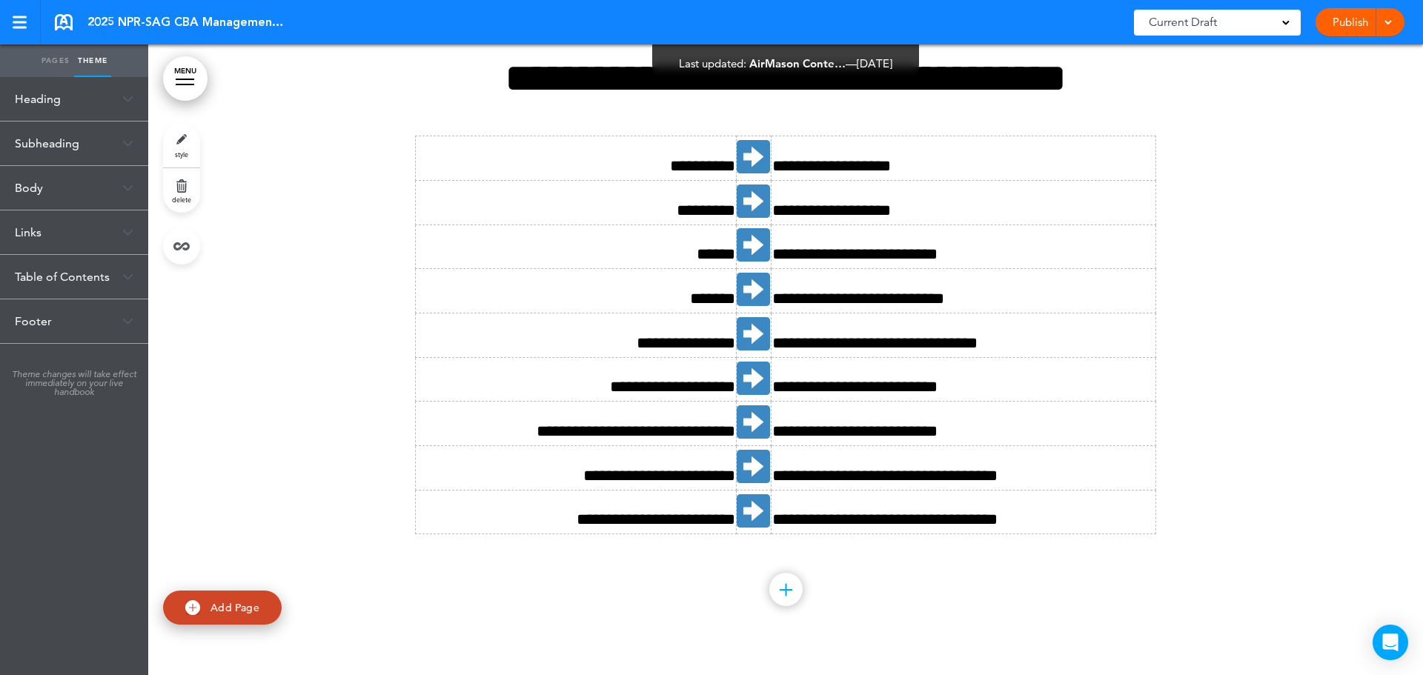
click at [56, 63] on link "Pages" at bounding box center [55, 60] width 37 height 33
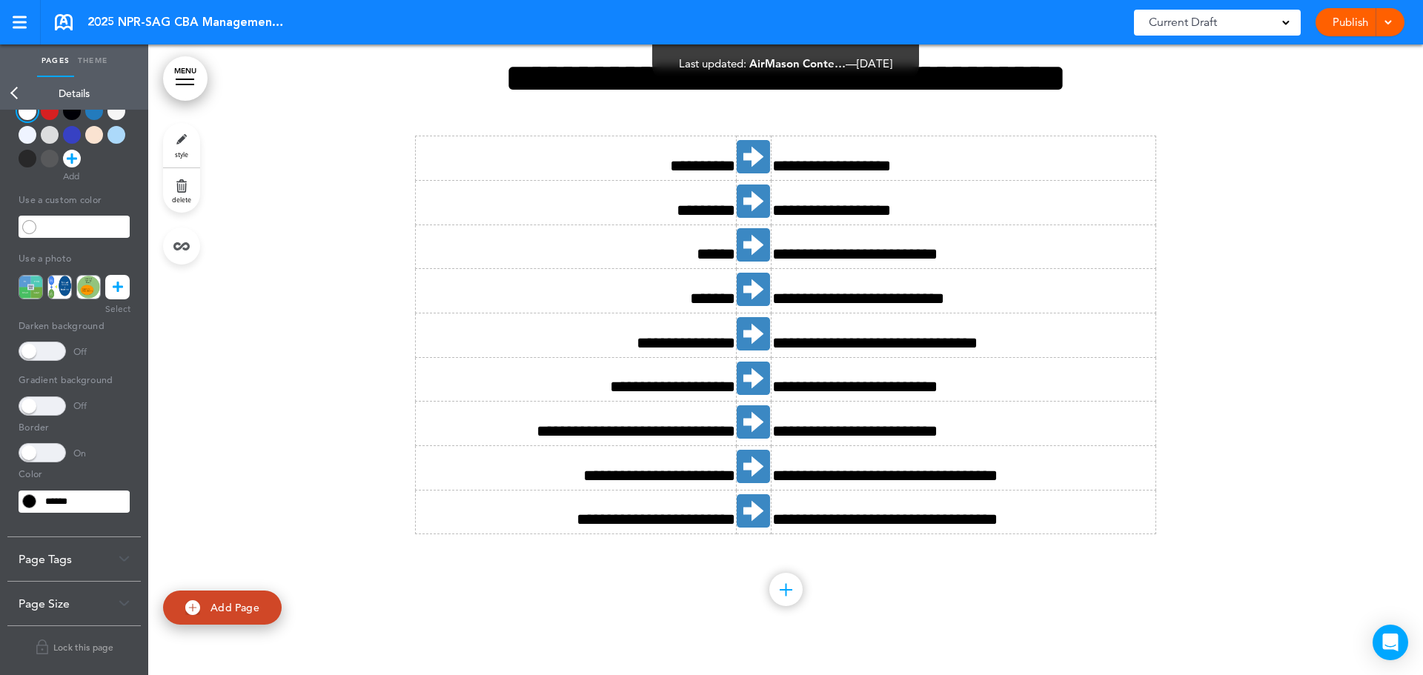
click at [1187, 473] on div at bounding box center [785, 327] width 1275 height 651
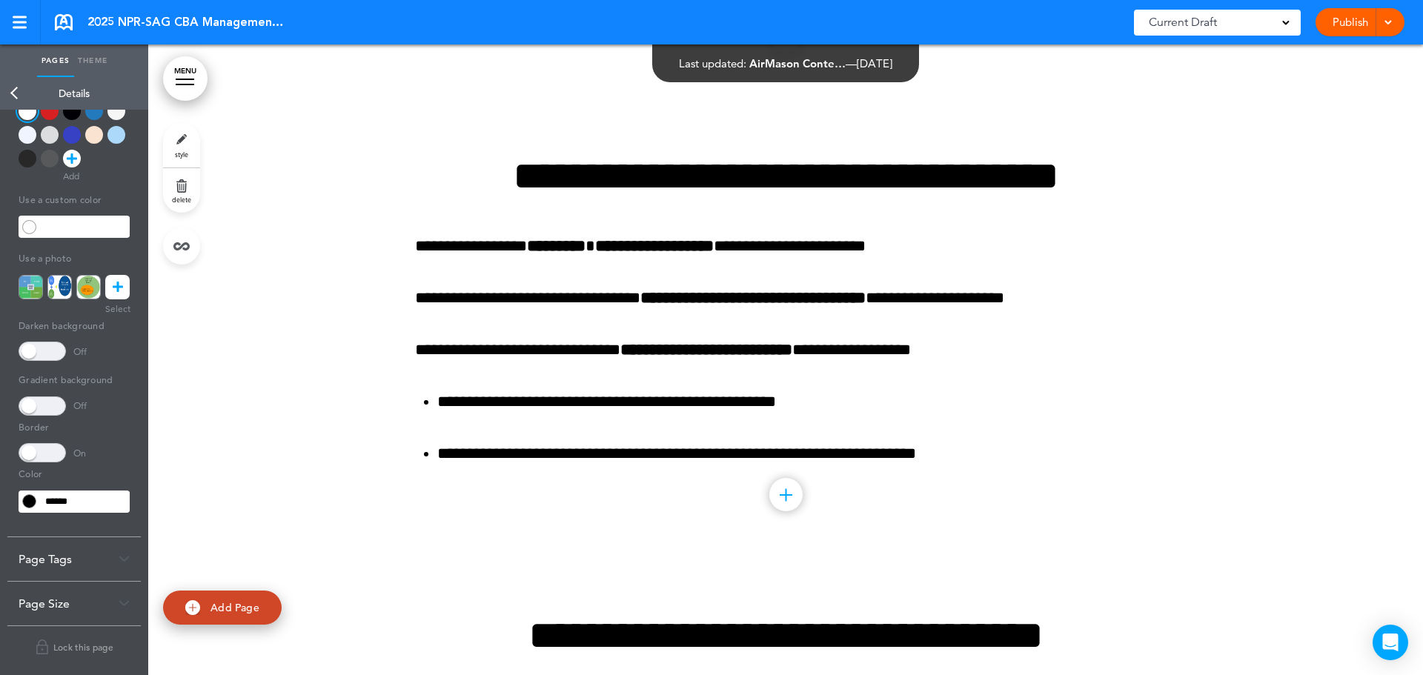
scroll to position [3261, 0]
